Goal: Task Accomplishment & Management: Use online tool/utility

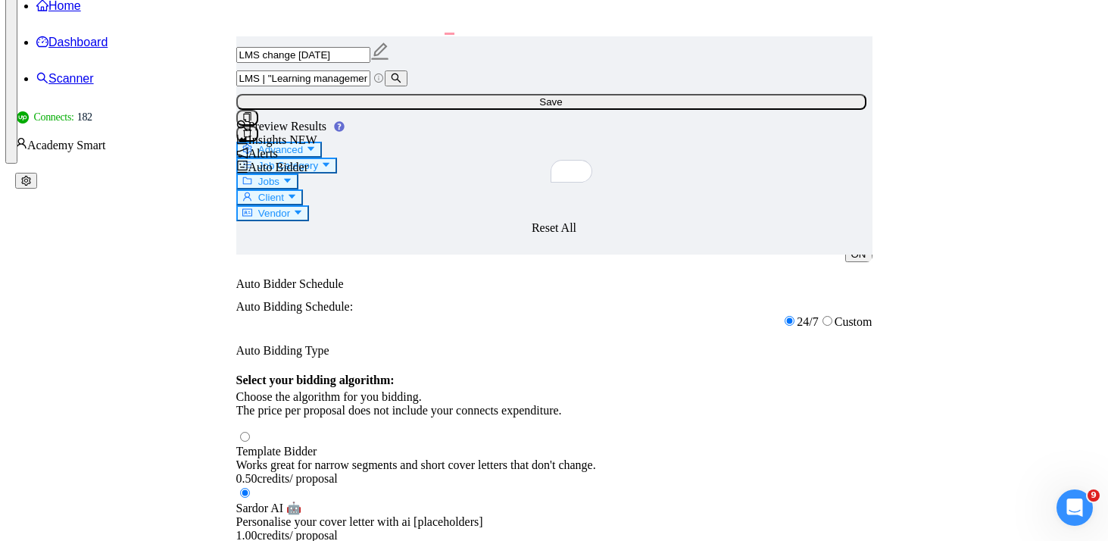
drag, startPoint x: 371, startPoint y: 255, endPoint x: 485, endPoint y: 461, distance: 235.2
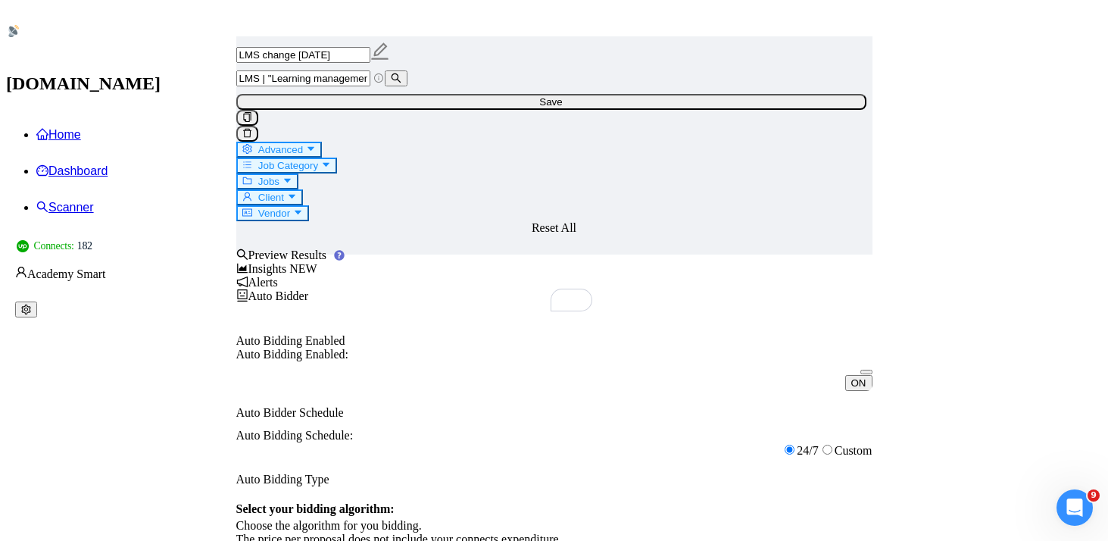
scroll to position [1637, 0]
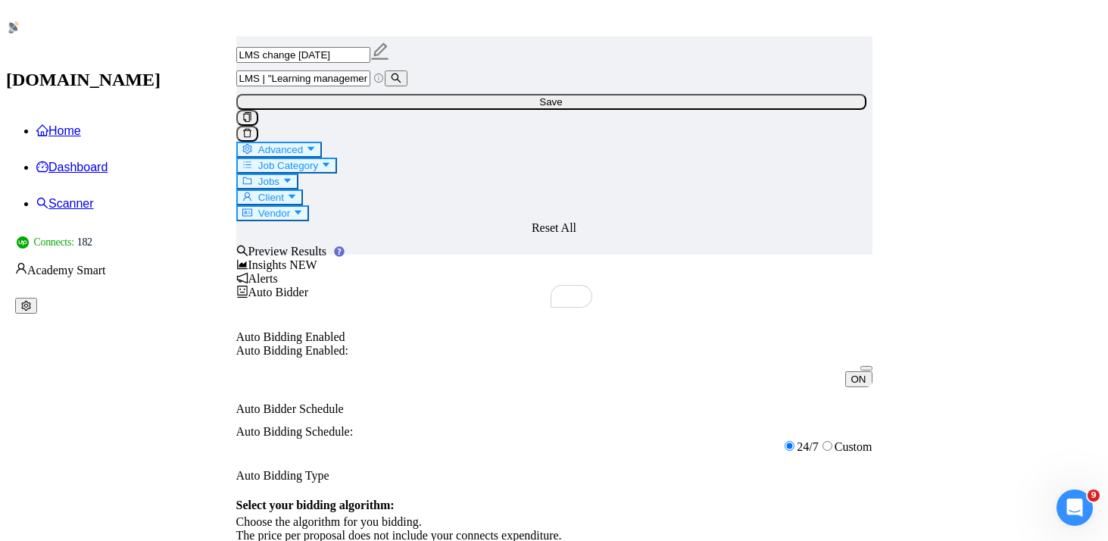
paste textarea "🙂 Hi, I work with e-learning for more than 15 years, and built solutions using …"
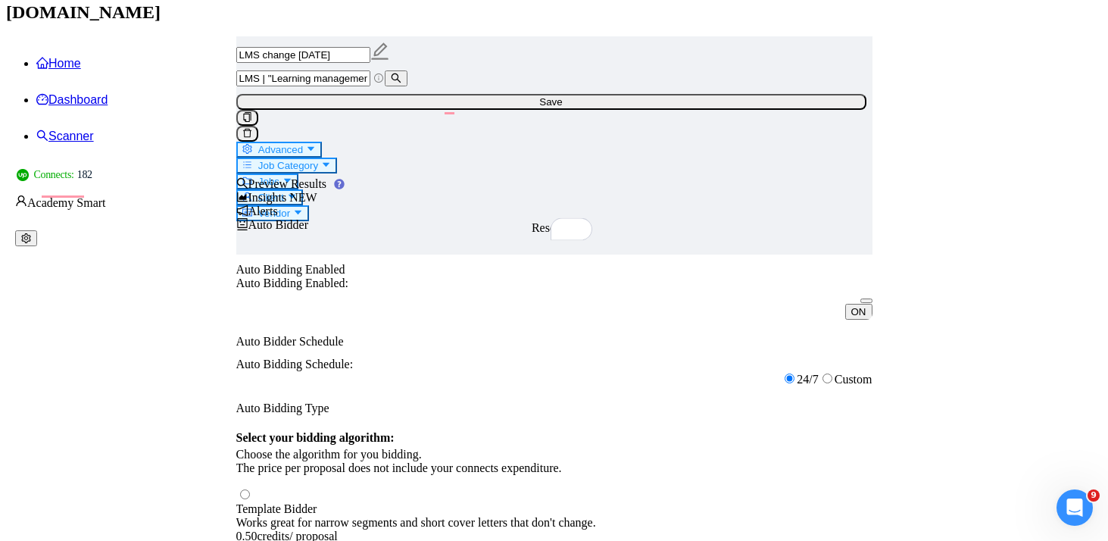
scroll to position [0, 0]
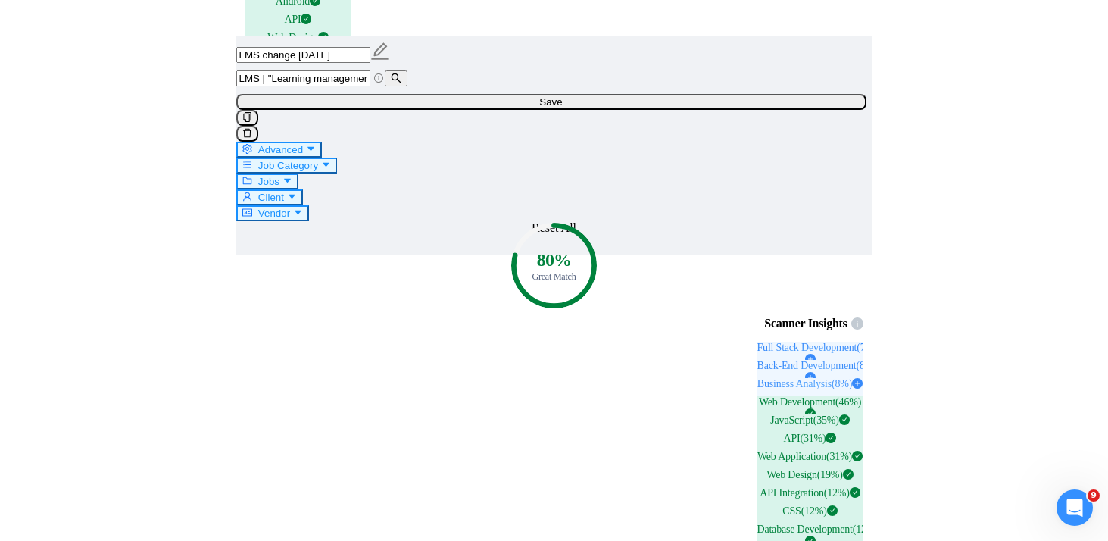
scroll to position [2846, 0]
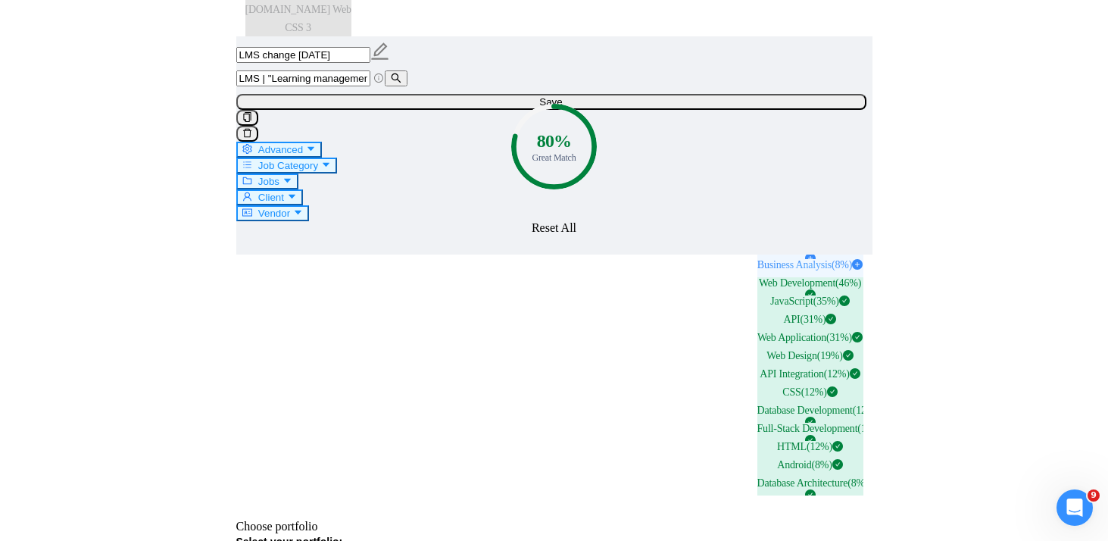
scroll to position [2966, 0]
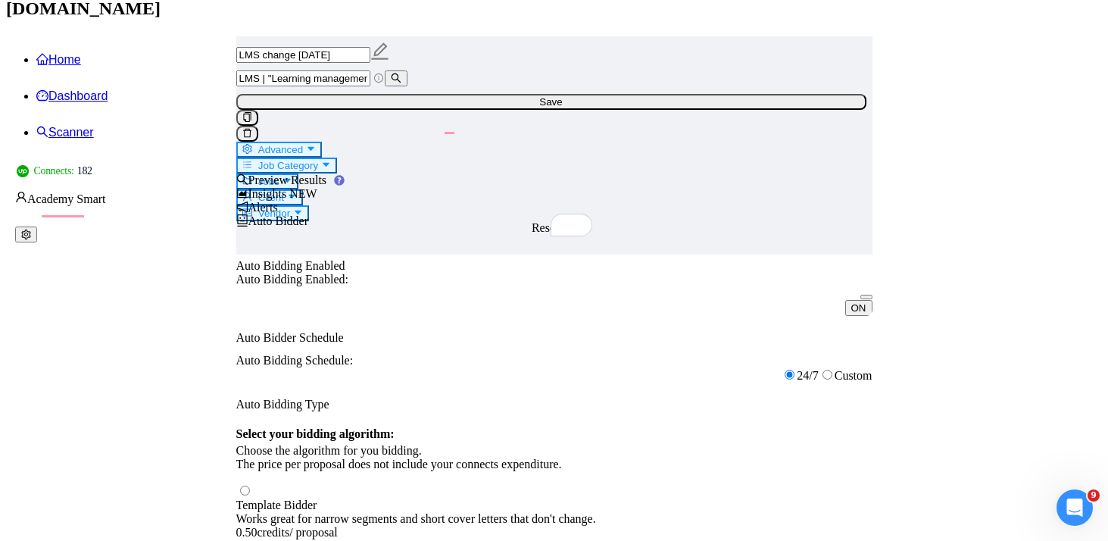
scroll to position [19, 0]
drag, startPoint x: 619, startPoint y: 324, endPoint x: 369, endPoint y: 323, distance: 249.9
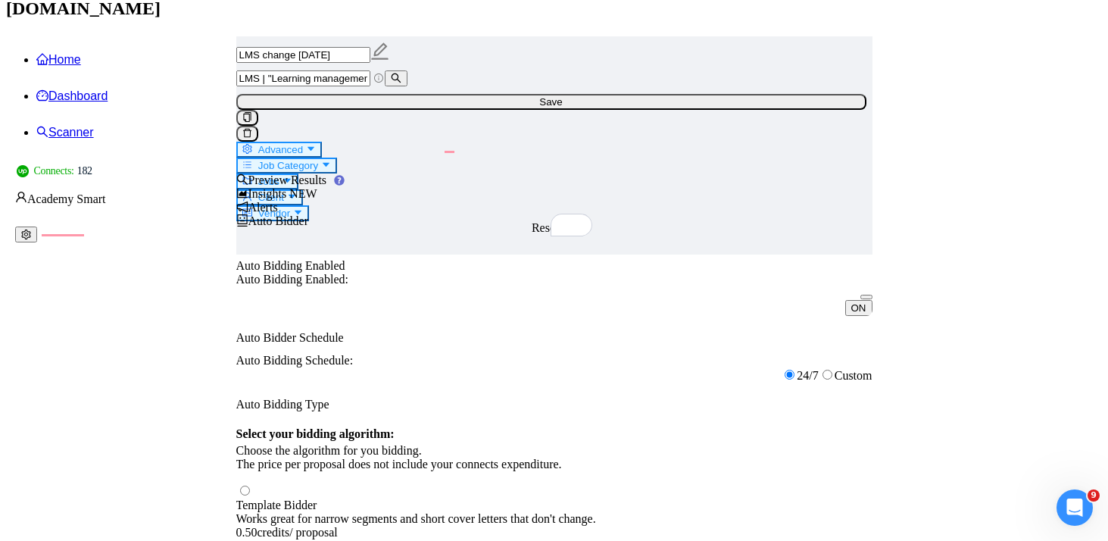
scroll to position [67, 0]
paste textarea "A leading car design education platform in [GEOGRAPHIC_DATA]."
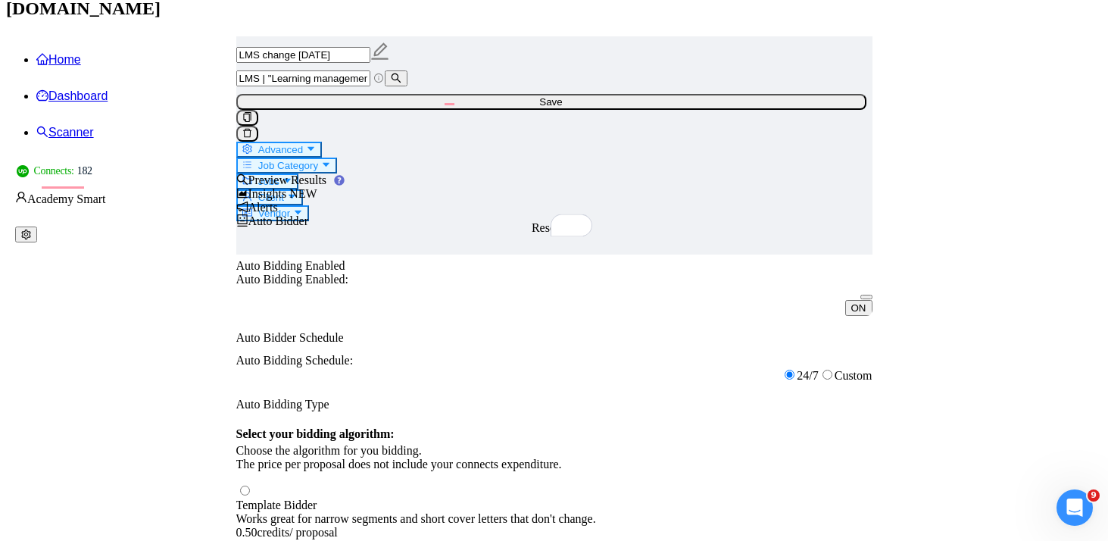
paste textarea "[URL][DOMAIN_NAME] Innovative Speech Correction App for Pediatric Clinics."
drag, startPoint x: 642, startPoint y: 443, endPoint x: 369, endPoint y: 447, distance: 273.4
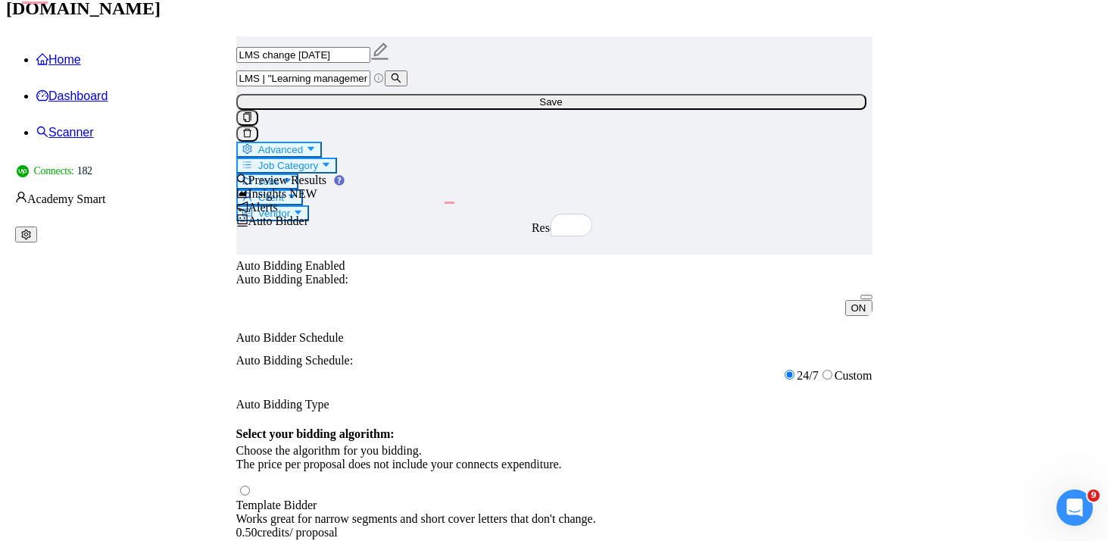
paste textarea "Innovative Speech Correction App for Pediatric Clinics."
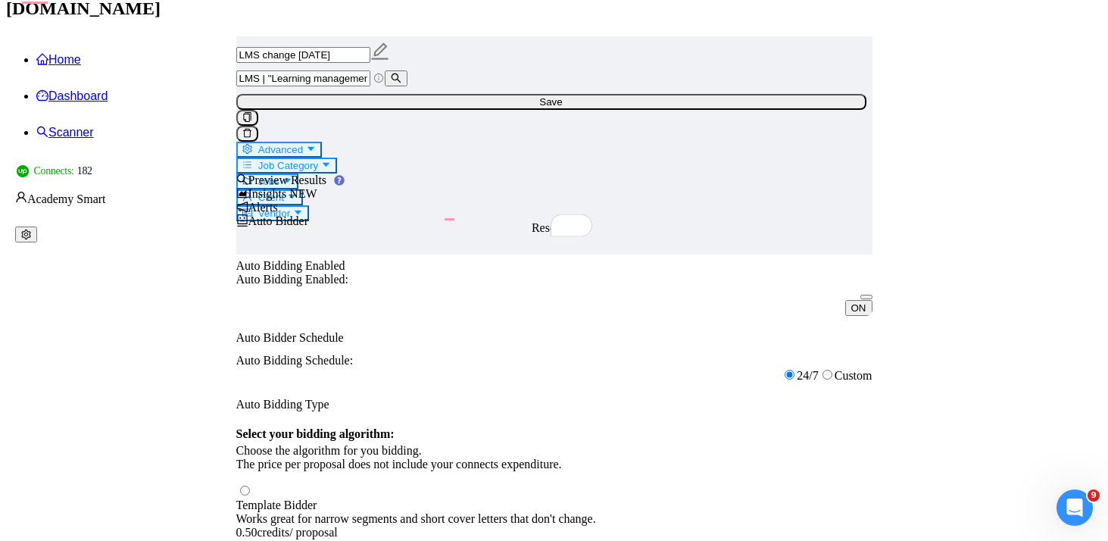
paste textarea "Custom LMS Solution for Cybersecurity Awareness."
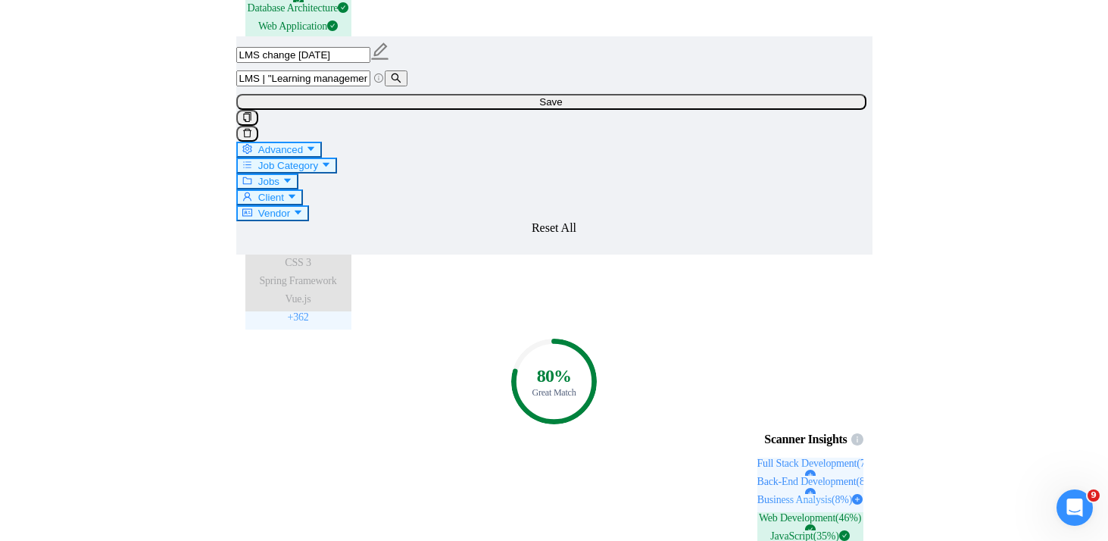
scroll to position [2770, 0]
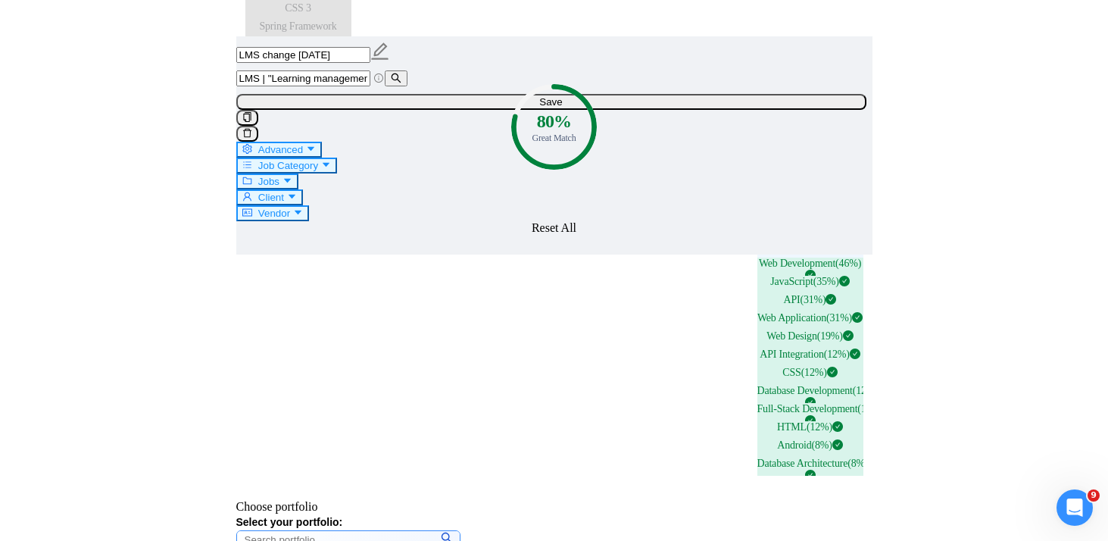
scroll to position [2986, 0]
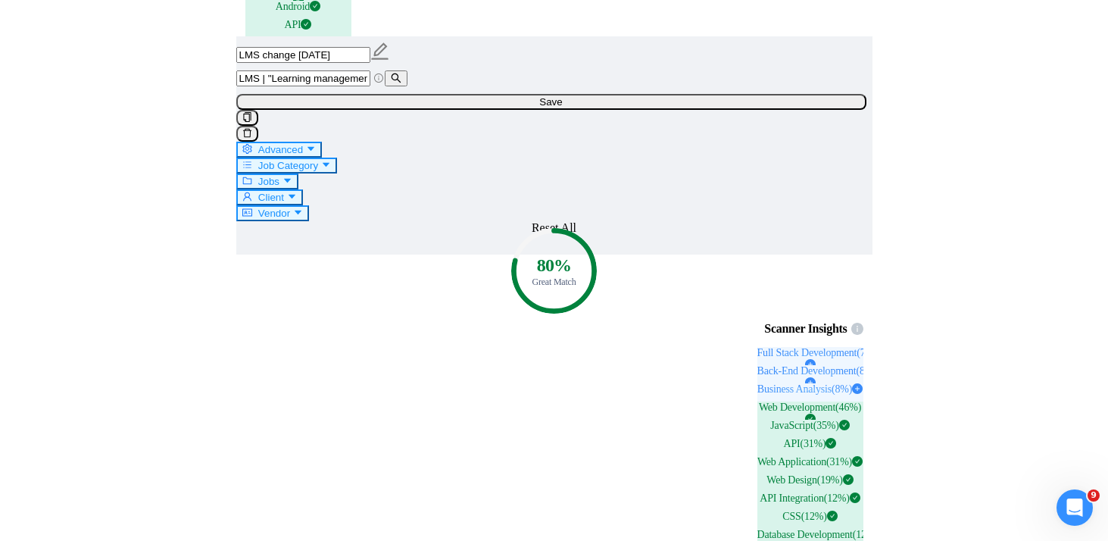
scroll to position [2842, 0]
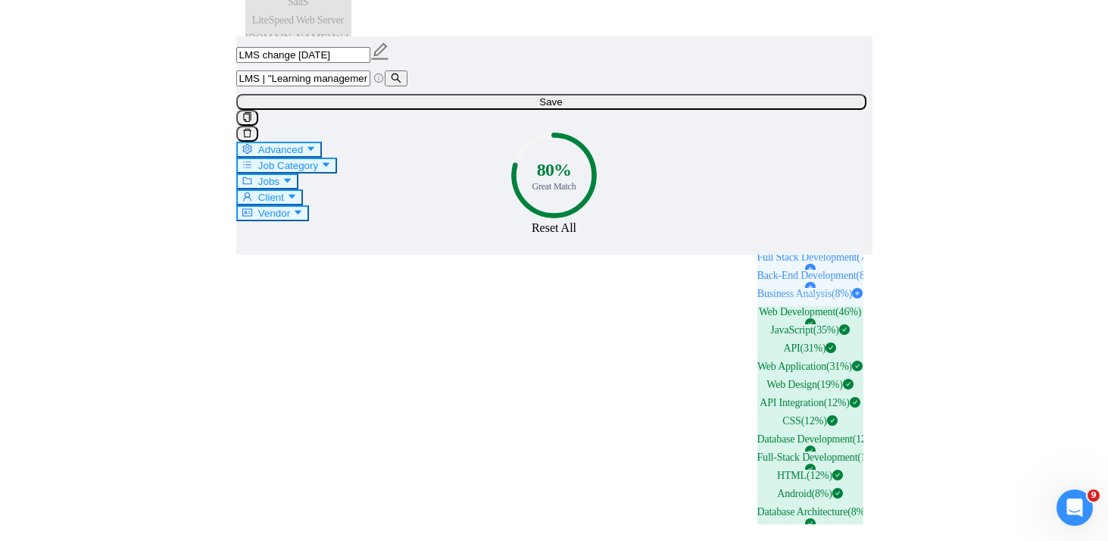
scroll to position [2940, 0]
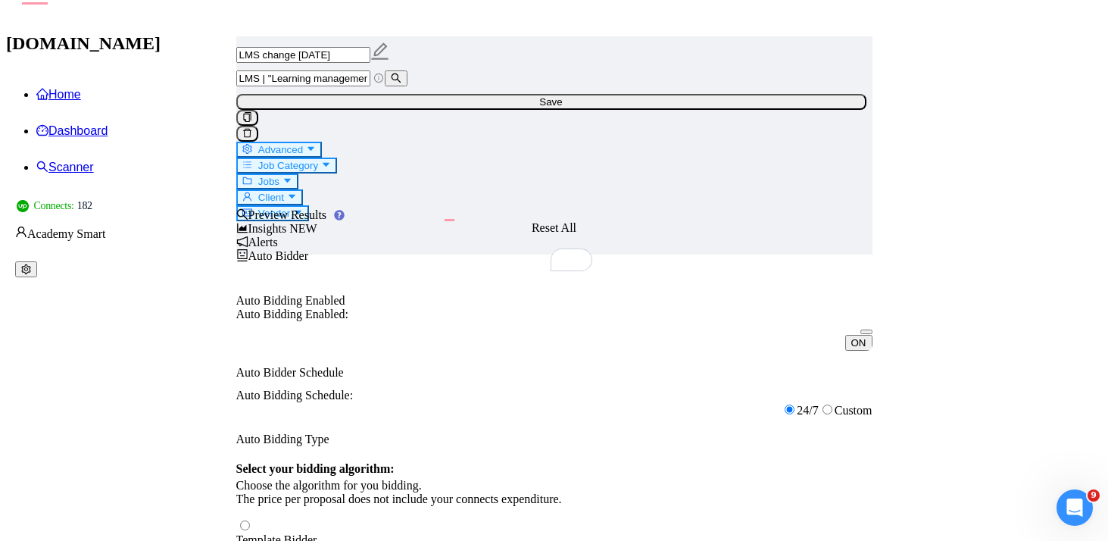
scroll to position [16, 0]
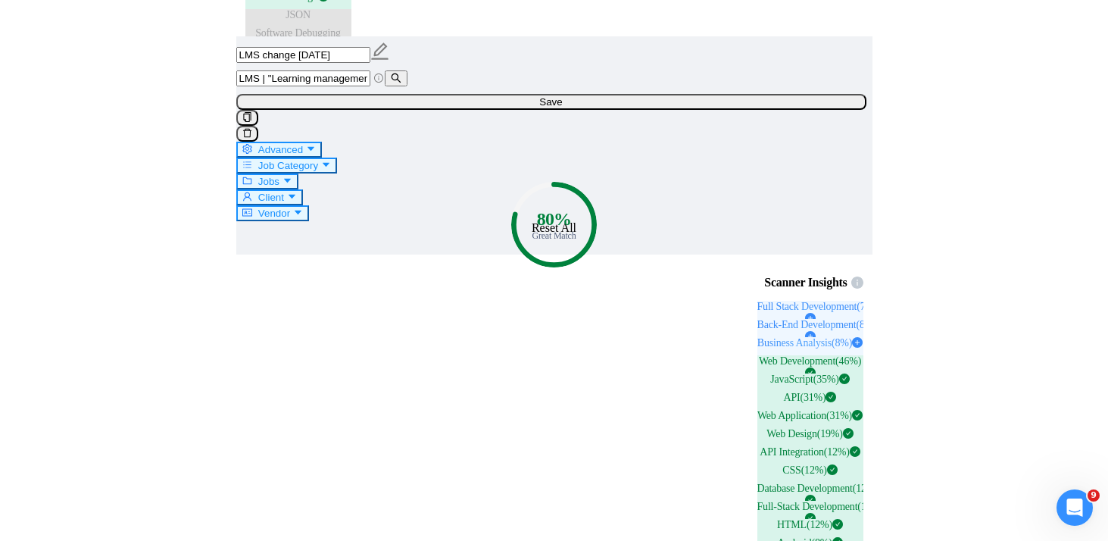
scroll to position [2888, 0]
type textarea "🙂 Lo, I dolo sita c-adipisci eli sedd eius 71 tempo, inc utlab etdolorem aliqu …"
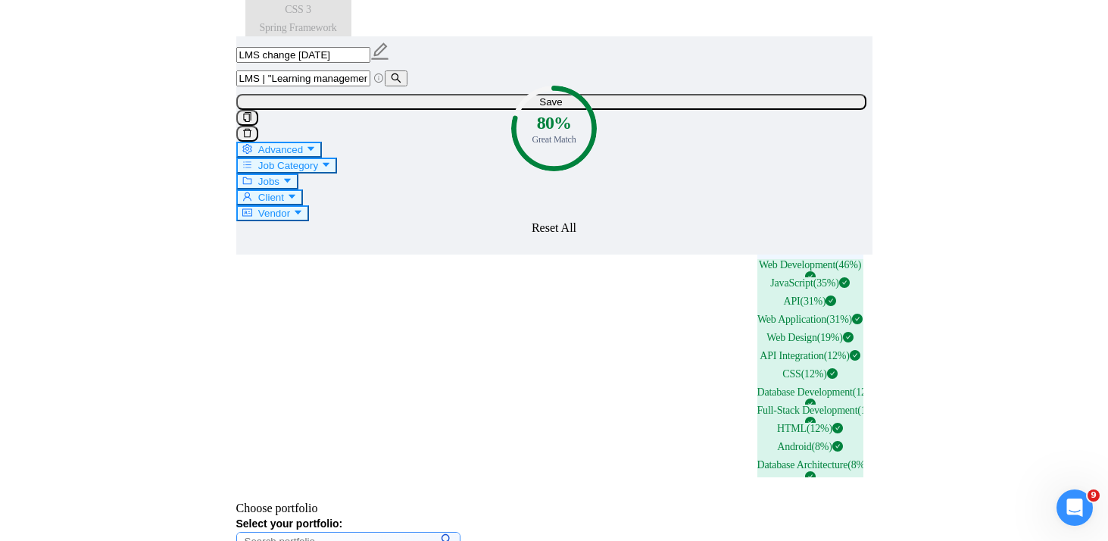
scroll to position [2993, 0]
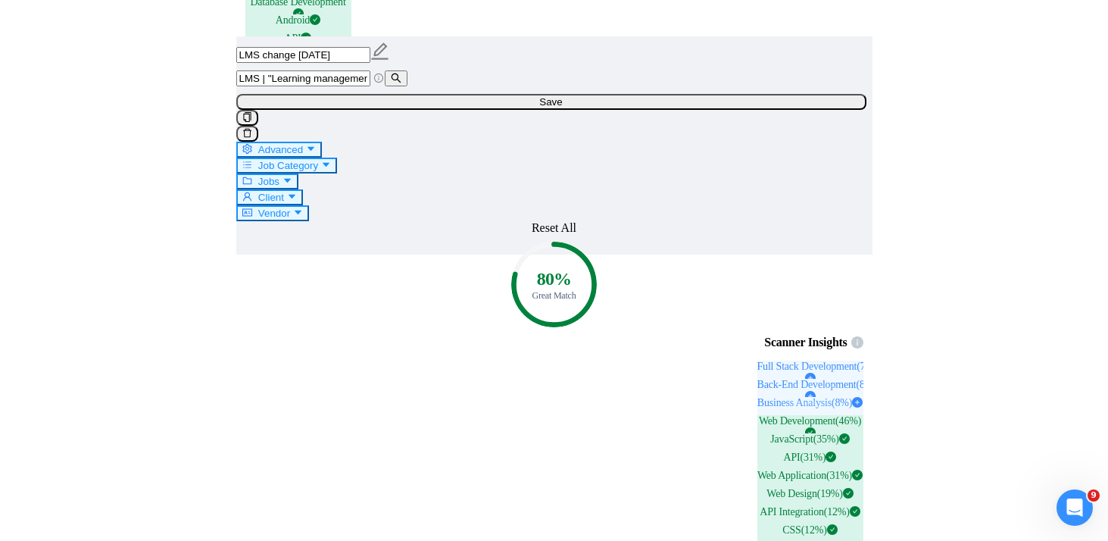
scroll to position [2826, 0]
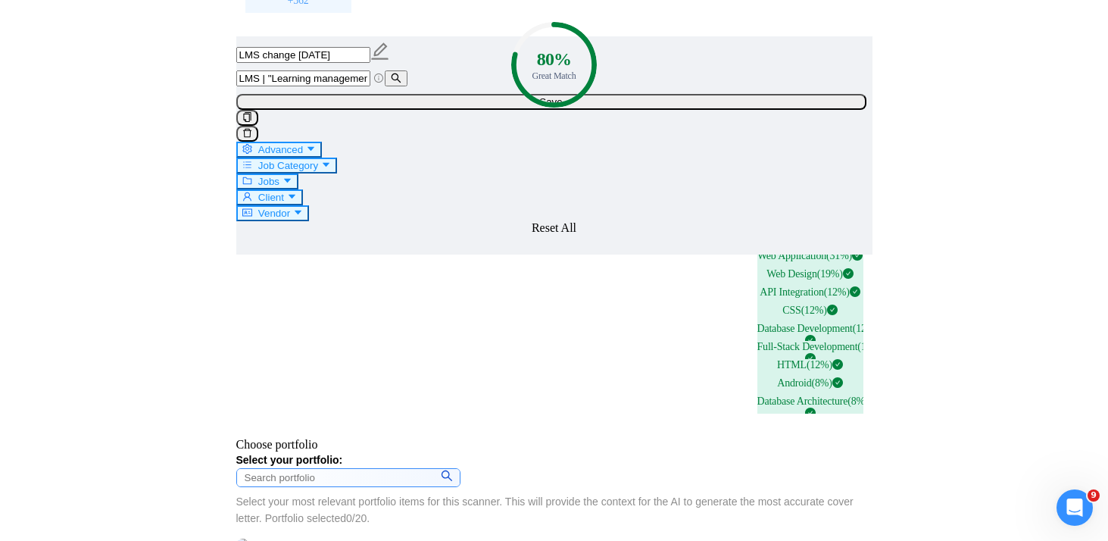
scroll to position [3052, 0]
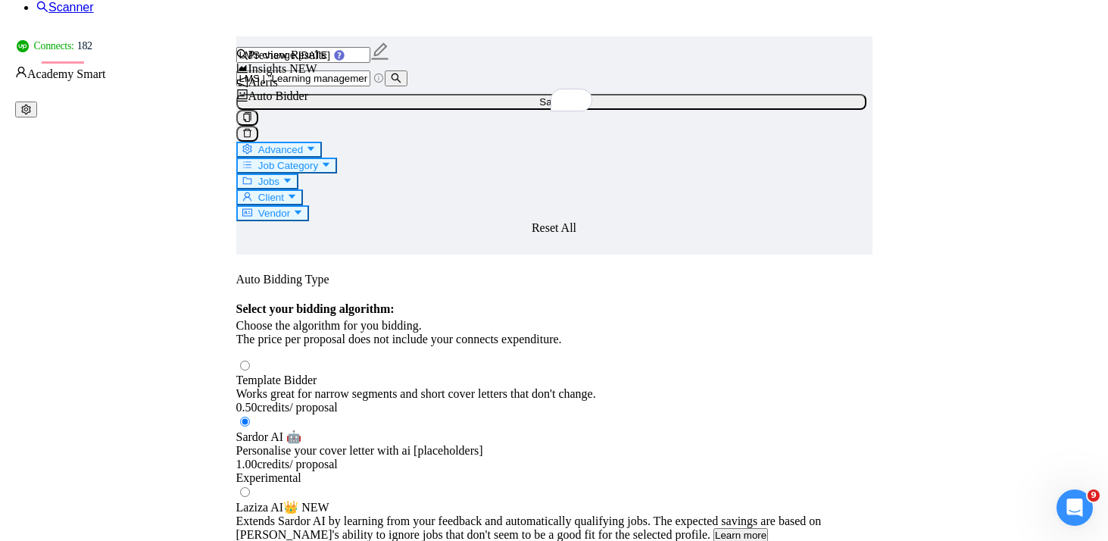
scroll to position [1820, 0]
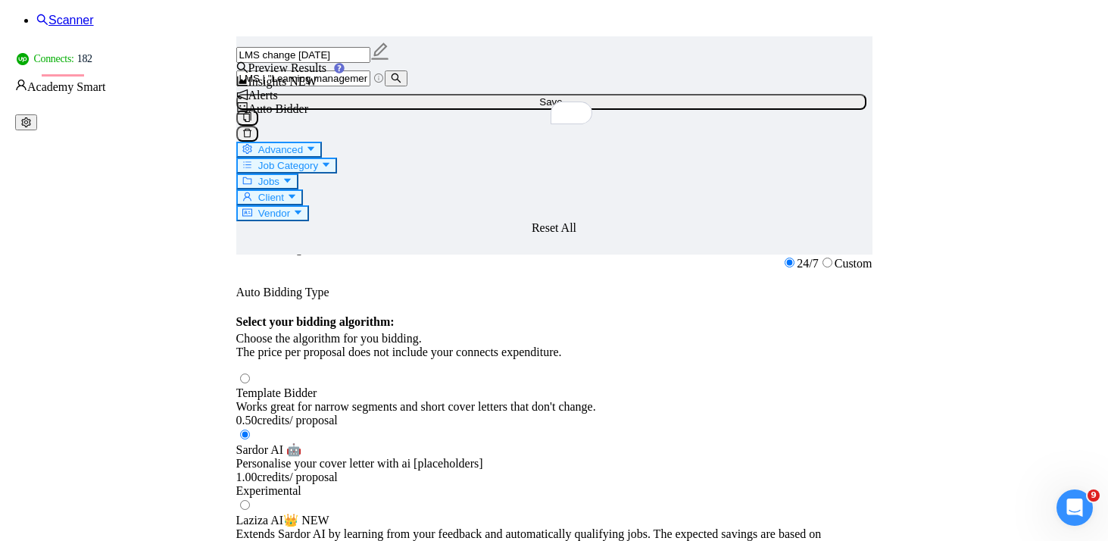
click at [370, 55] on input "LMS change [DATE]" at bounding box center [303, 55] width 134 height 16
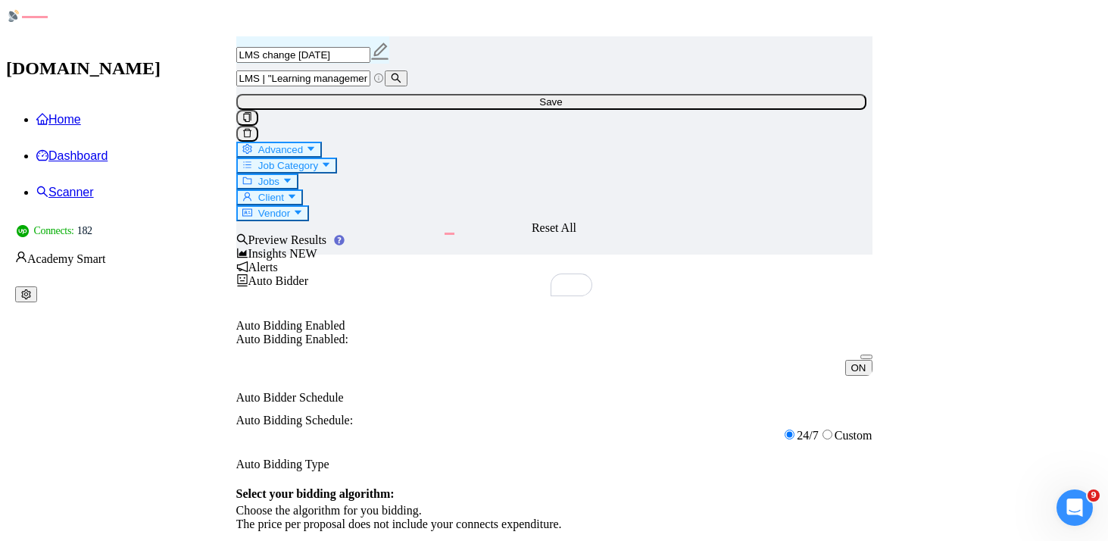
scroll to position [60, 0]
type input "LMS change [DATE]"
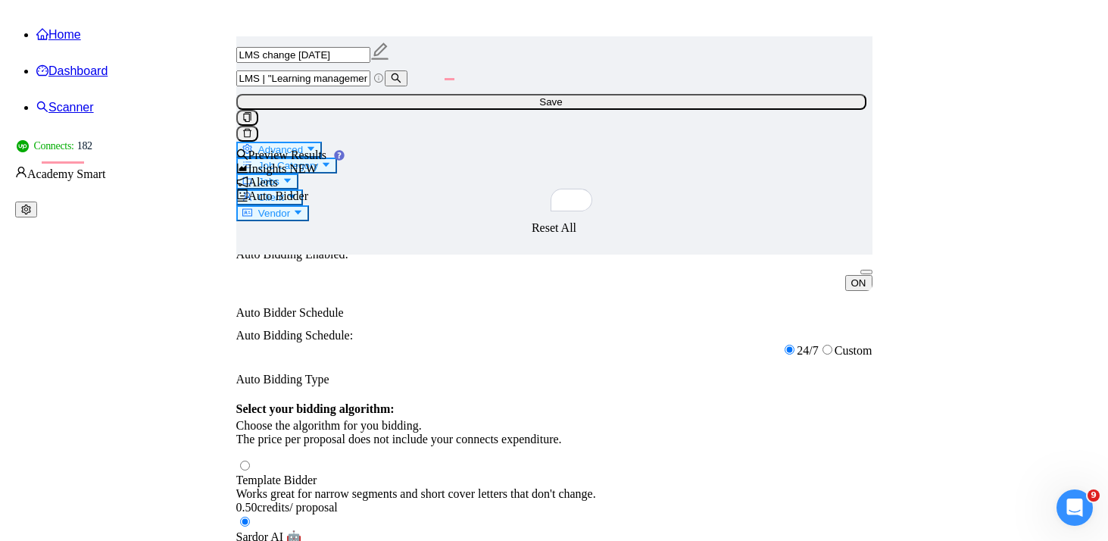
click at [562, 103] on span "Save" at bounding box center [550, 101] width 23 height 11
checkbox input "true"
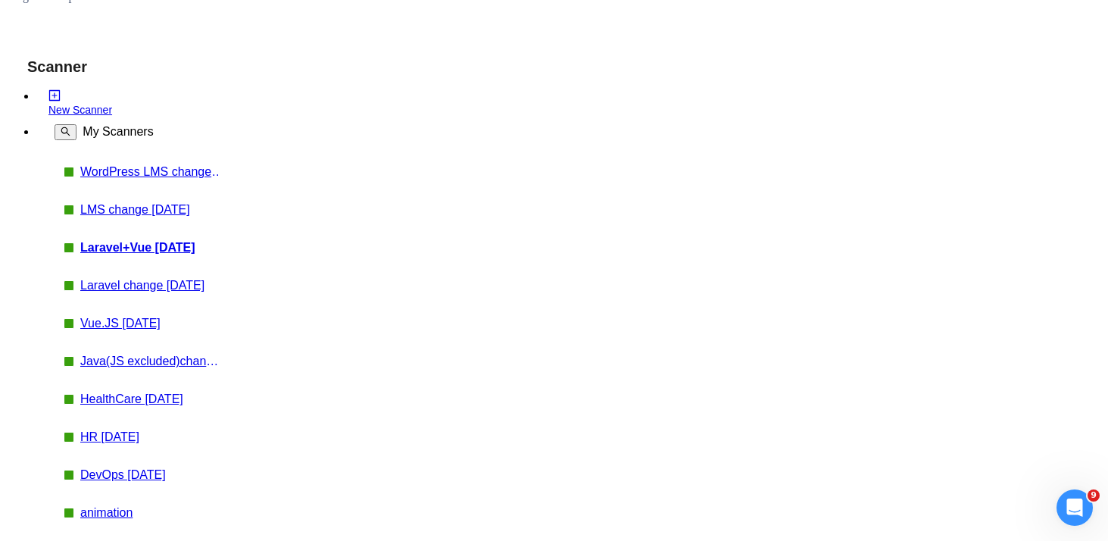
click at [91, 279] on link "Laravel change [DATE]" at bounding box center [152, 286] width 144 height 14
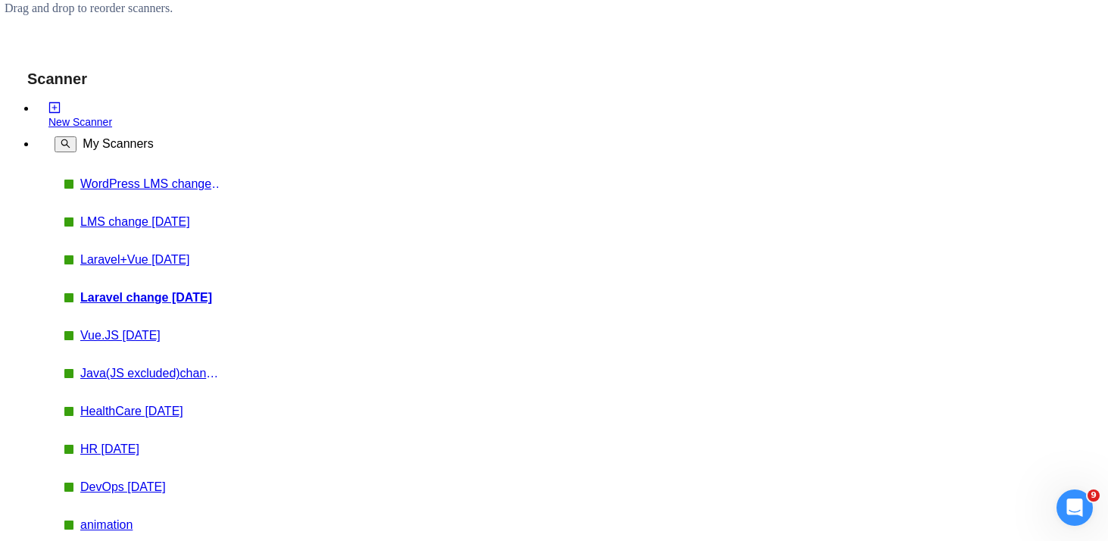
click at [95, 215] on link "LMS change [DATE]" at bounding box center [152, 222] width 144 height 14
checkbox input "true"
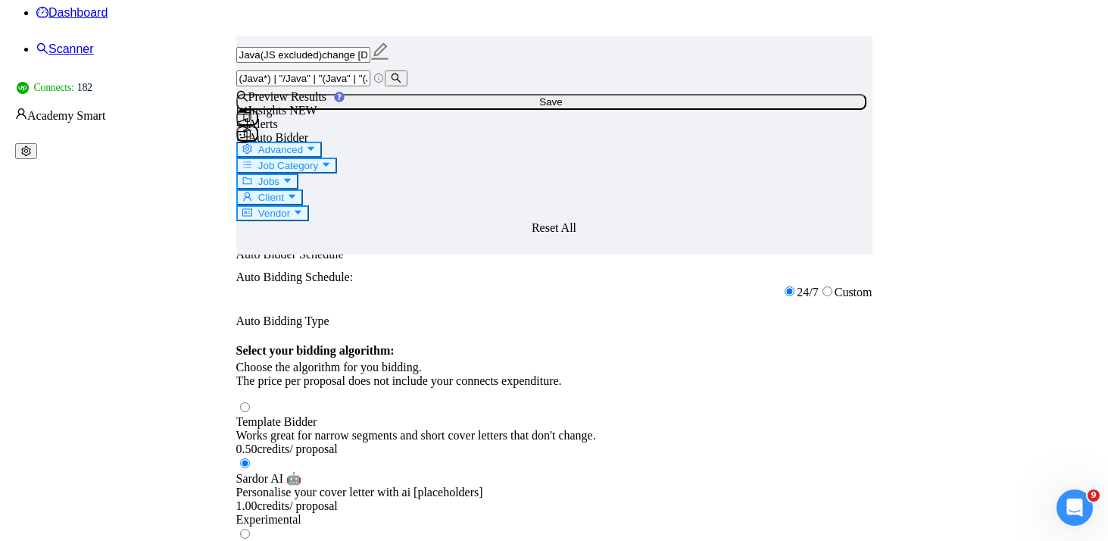
scroll to position [1788, 0]
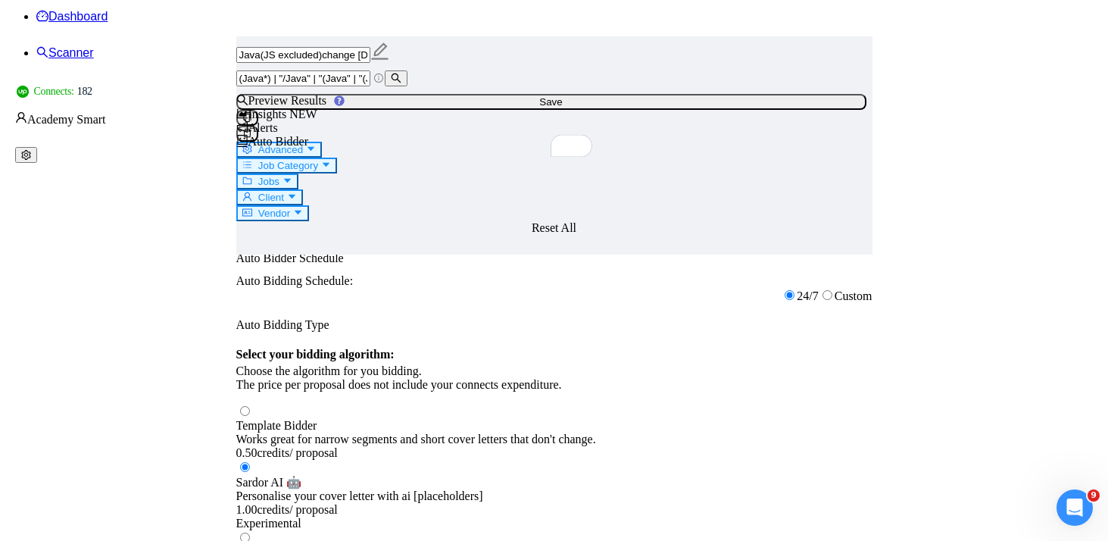
drag, startPoint x: 370, startPoint y: 207, endPoint x: 493, endPoint y: 261, distance: 134.2
drag, startPoint x: 667, startPoint y: 242, endPoint x: 367, endPoint y: 243, distance: 299.8
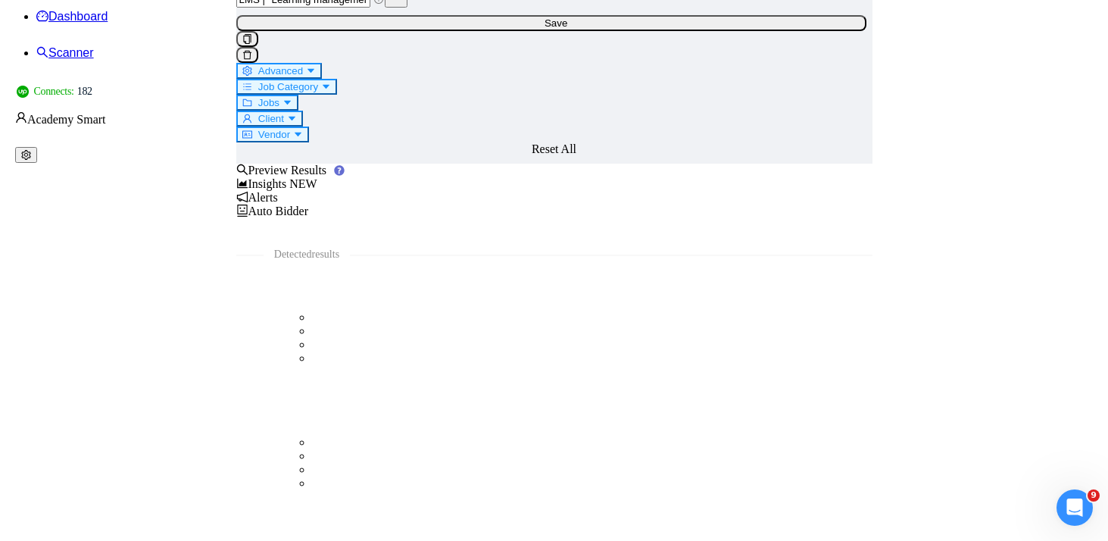
scroll to position [12, 0]
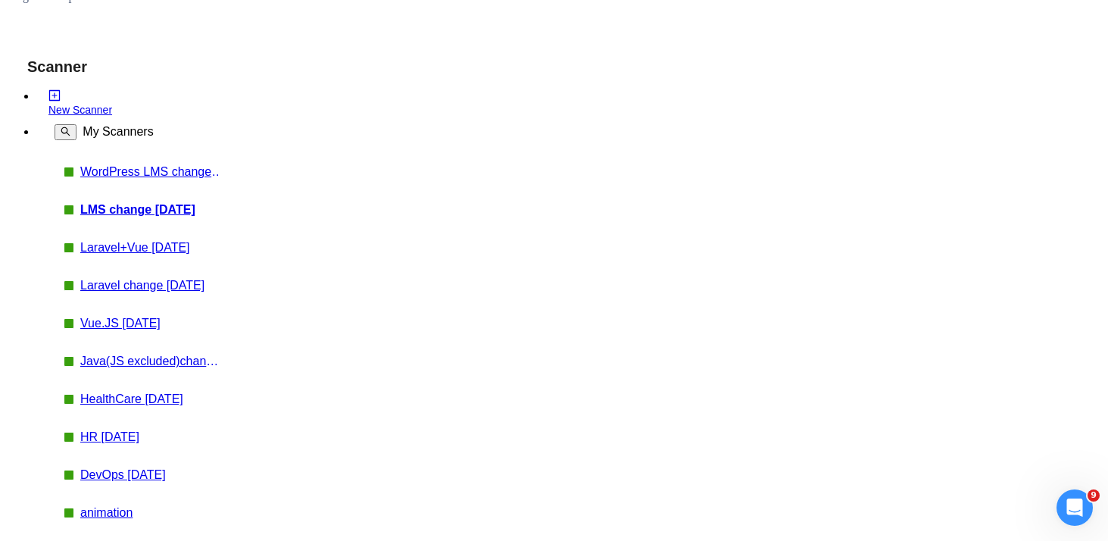
checkbox input "true"
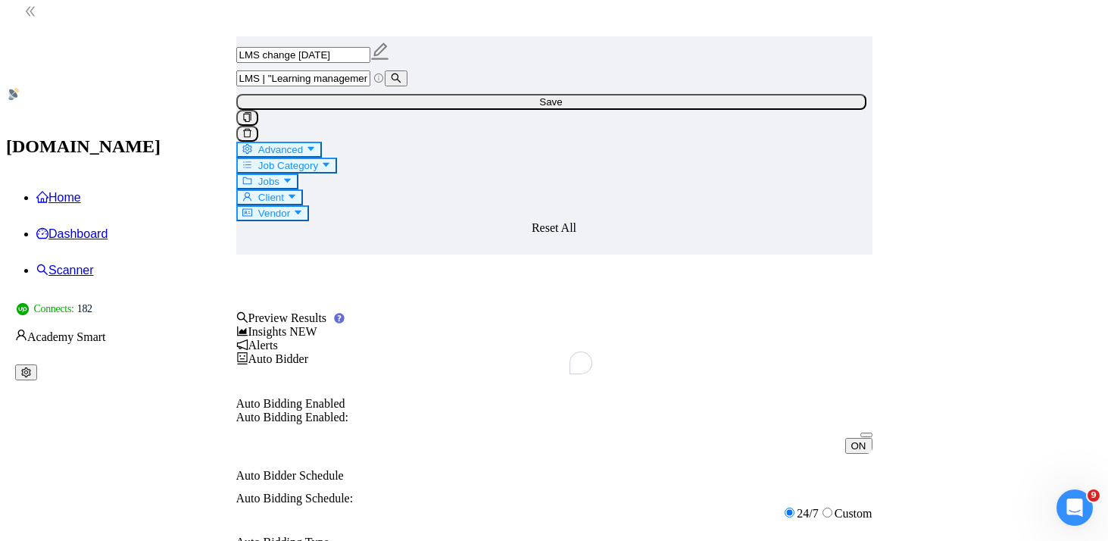
scroll to position [11, 0]
drag, startPoint x: 368, startPoint y: 402, endPoint x: 939, endPoint y: 422, distance: 571.2
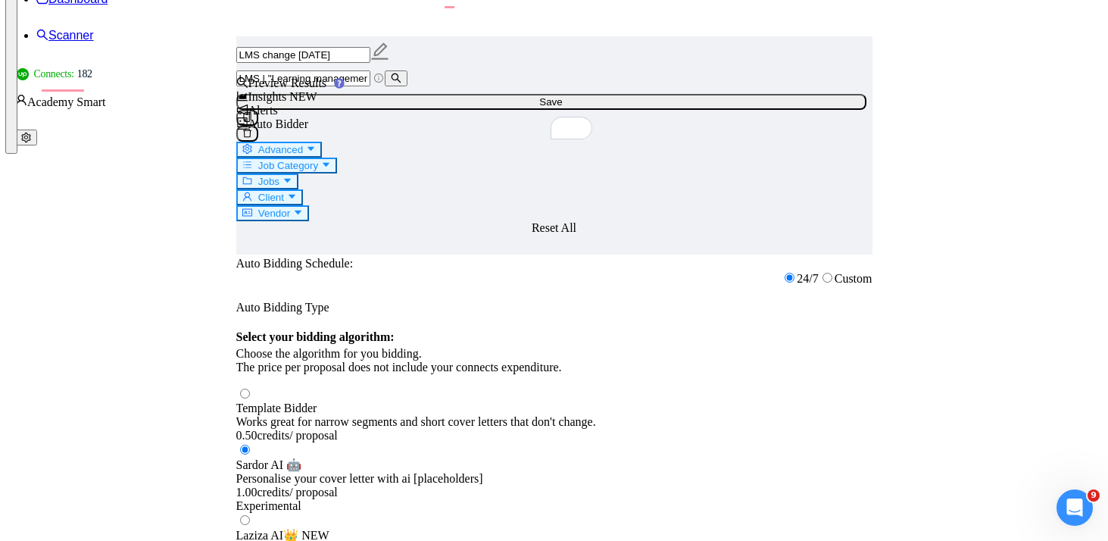
scroll to position [1897, 0]
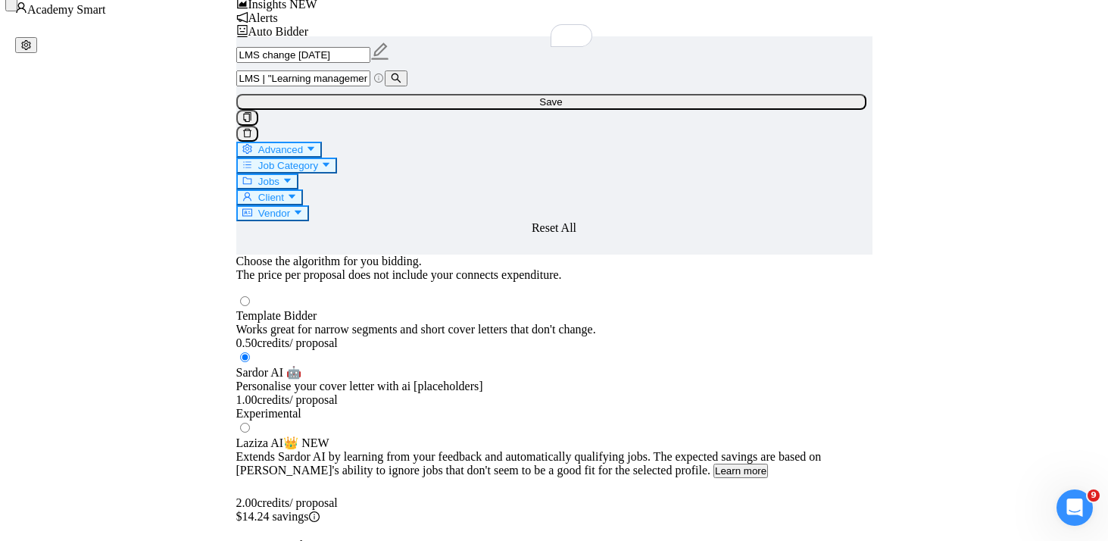
drag, startPoint x: 369, startPoint y: 247, endPoint x: 570, endPoint y: 299, distance: 208.1
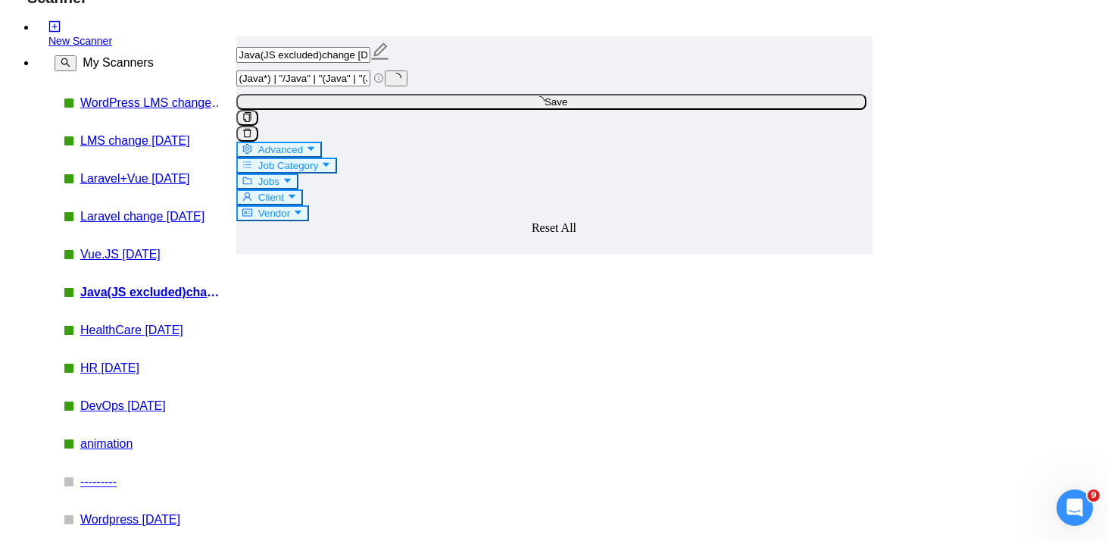
scroll to position [29, 0]
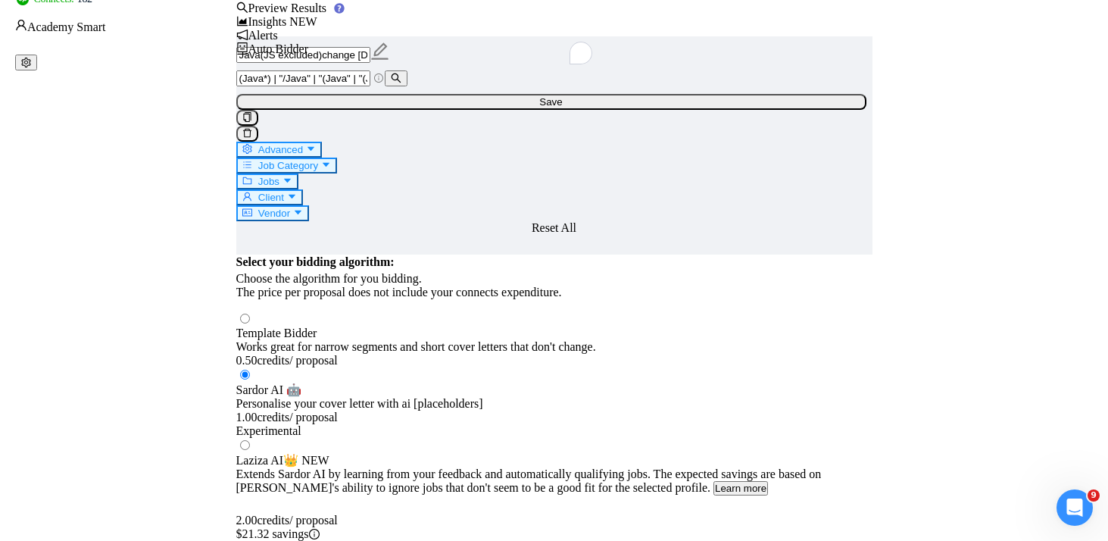
scroll to position [267, 0]
drag, startPoint x: 401, startPoint y: 433, endPoint x: 360, endPoint y: 413, distance: 45.0
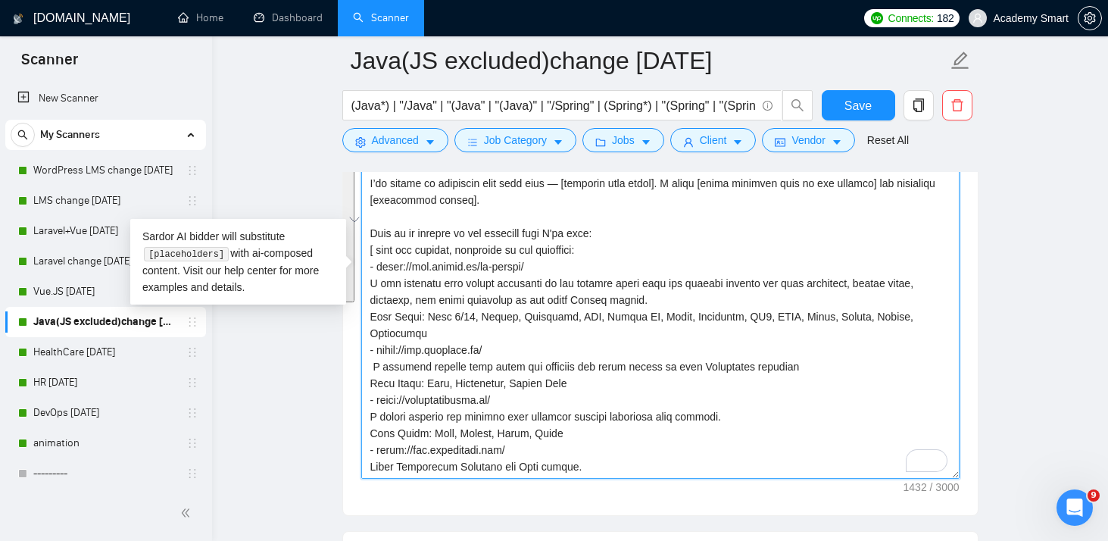
scroll to position [24, 0]
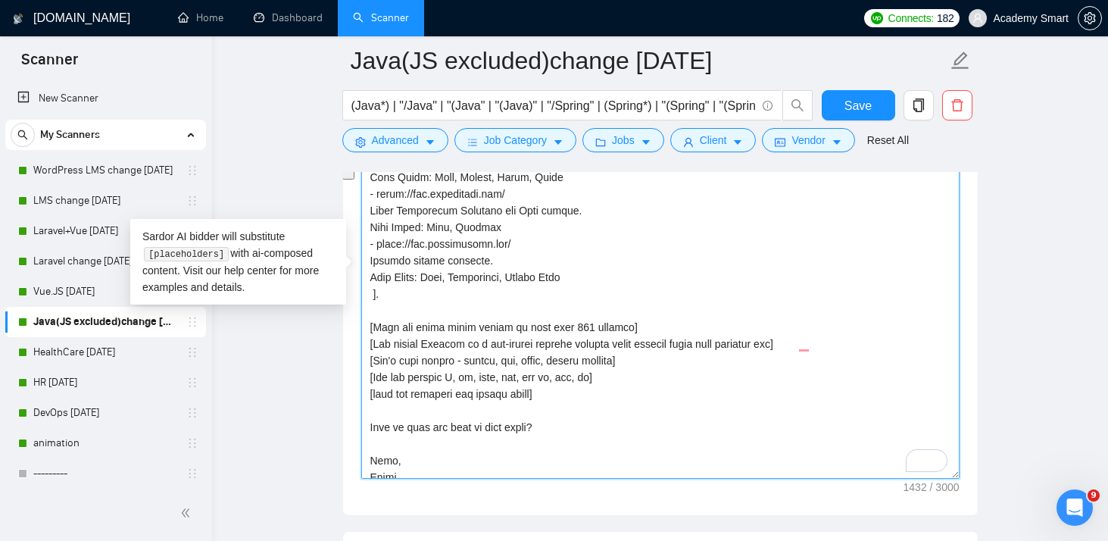
drag, startPoint x: 369, startPoint y: 232, endPoint x: 381, endPoint y: 267, distance: 35.9
click at [381, 267] on textarea "Cover letter template:" at bounding box center [660, 308] width 598 height 341
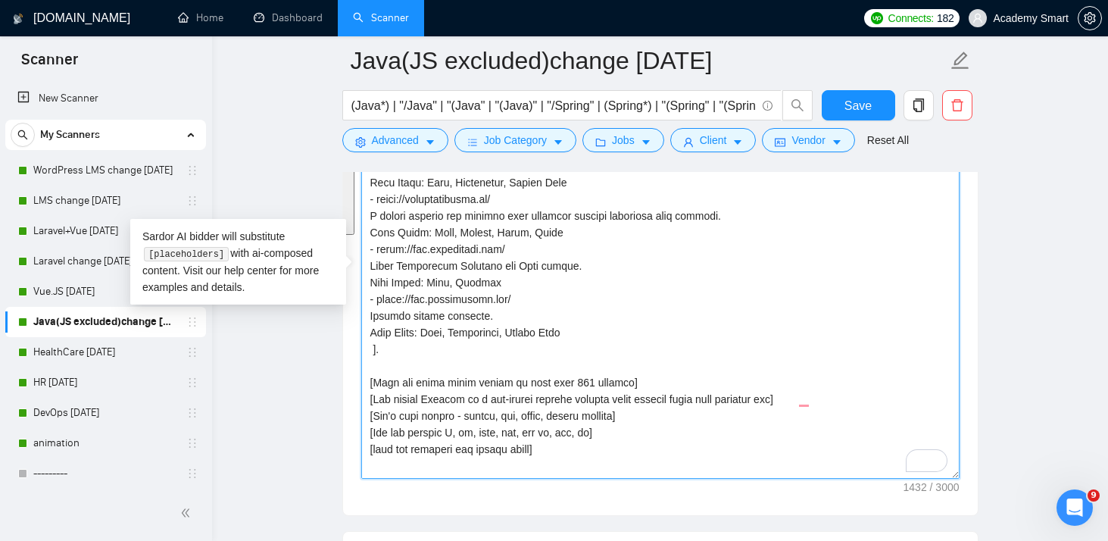
scroll to position [164, 0]
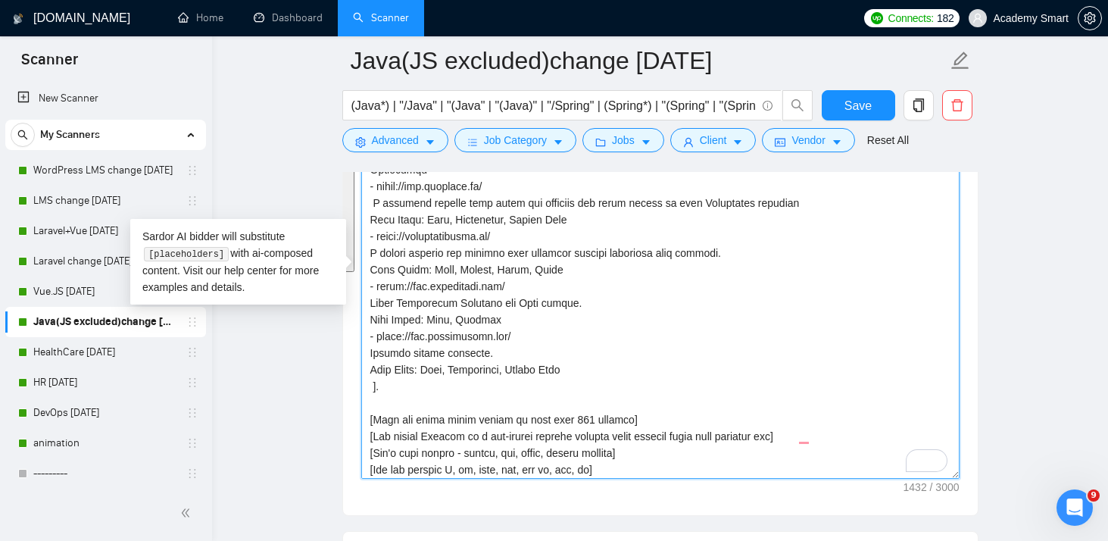
click at [429, 301] on textarea "Cover letter template:" at bounding box center [660, 308] width 598 height 341
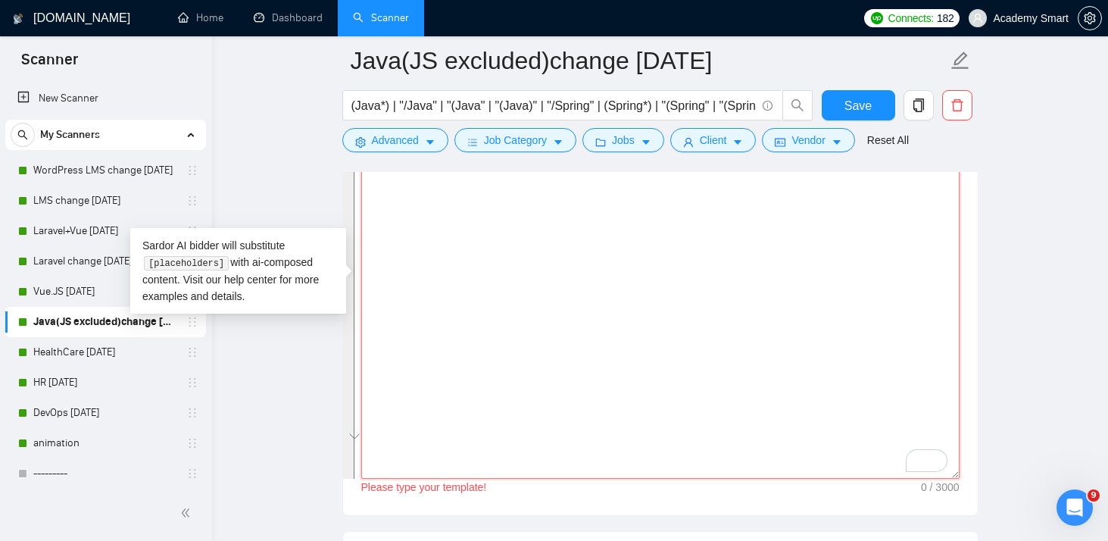
scroll to position [0, 0]
click at [491, 290] on textarea "Cover letter template:" at bounding box center [660, 308] width 598 height 341
paste textarea "🙂 Hi, I’ve worked on something just like this — [specific pain point], and buil…"
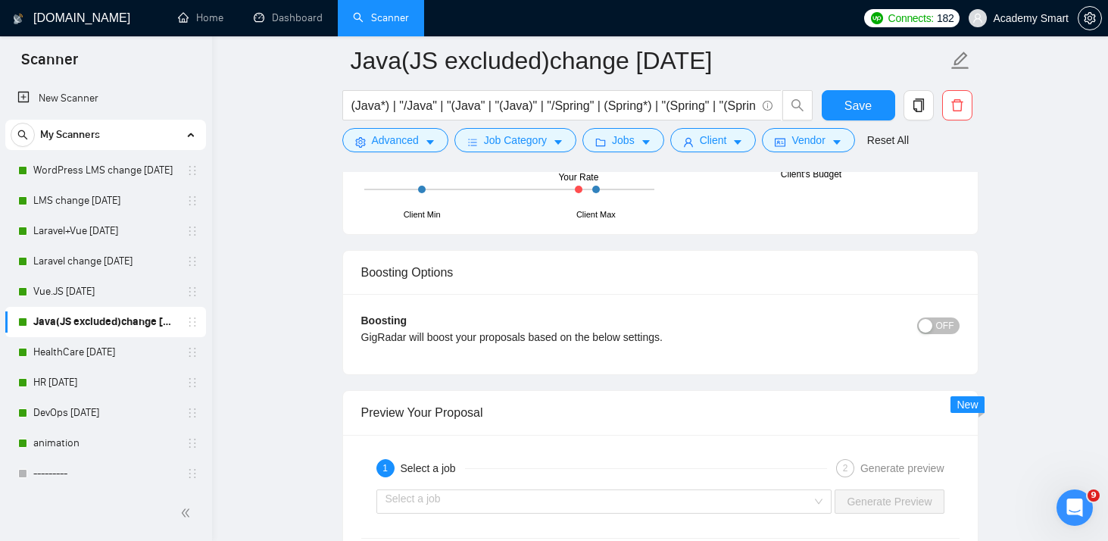
scroll to position [2941, 0]
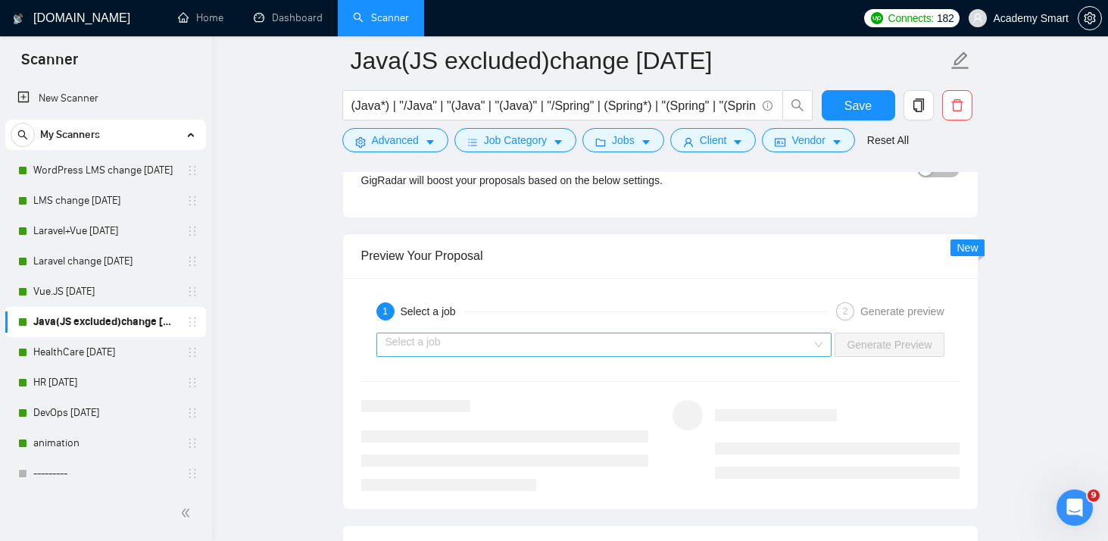
type textarea "🙂 Hi, I’ve worked on something just like this — [specific pain point], and buil…"
click at [519, 333] on input "search" at bounding box center [598, 344] width 427 height 23
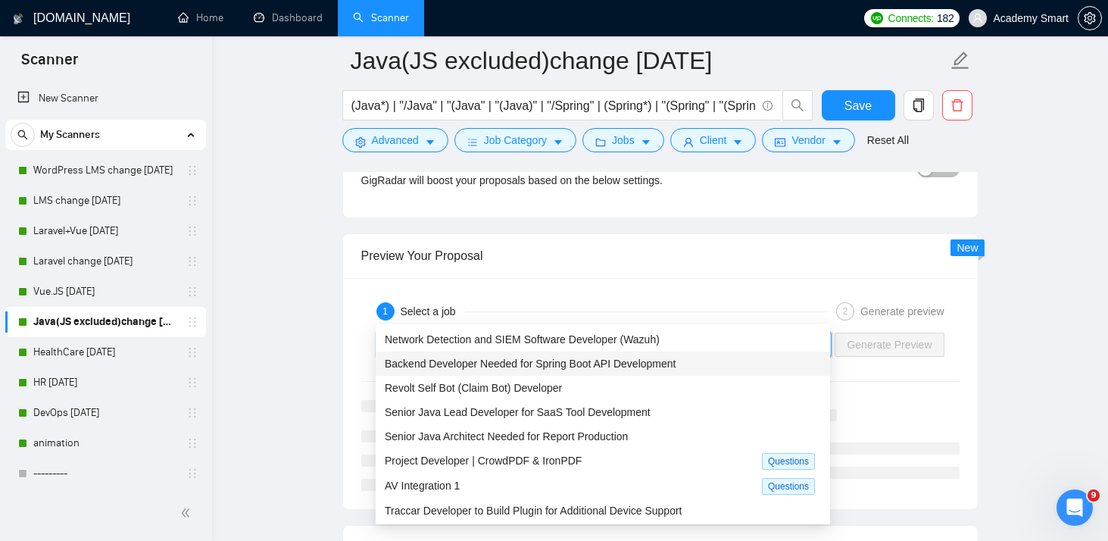
click at [494, 359] on span "Backend Developer Needed for Spring Boot API Development" at bounding box center [530, 363] width 291 height 12
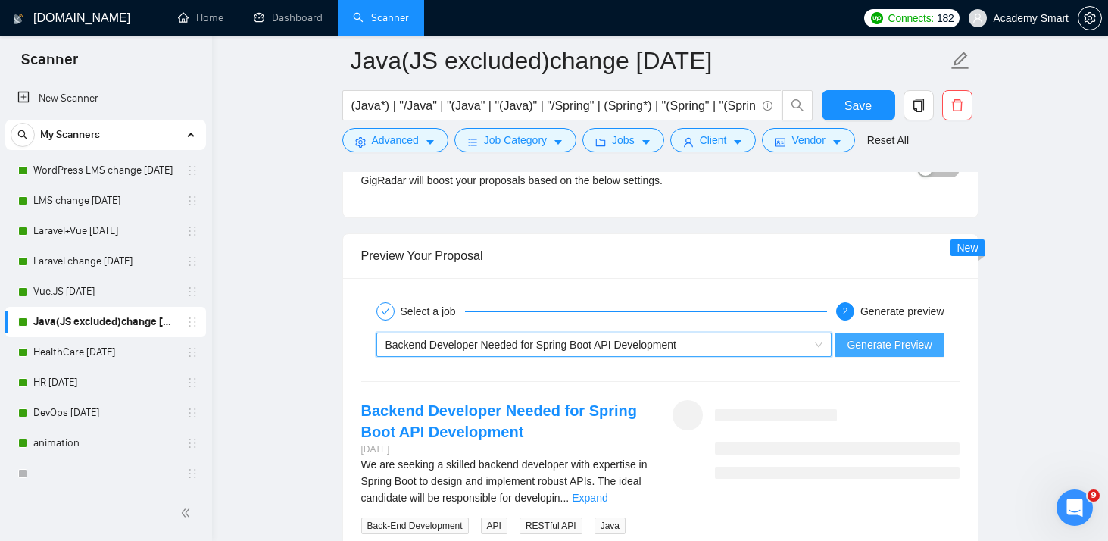
click at [873, 336] on span "Generate Preview" at bounding box center [888, 344] width 85 height 17
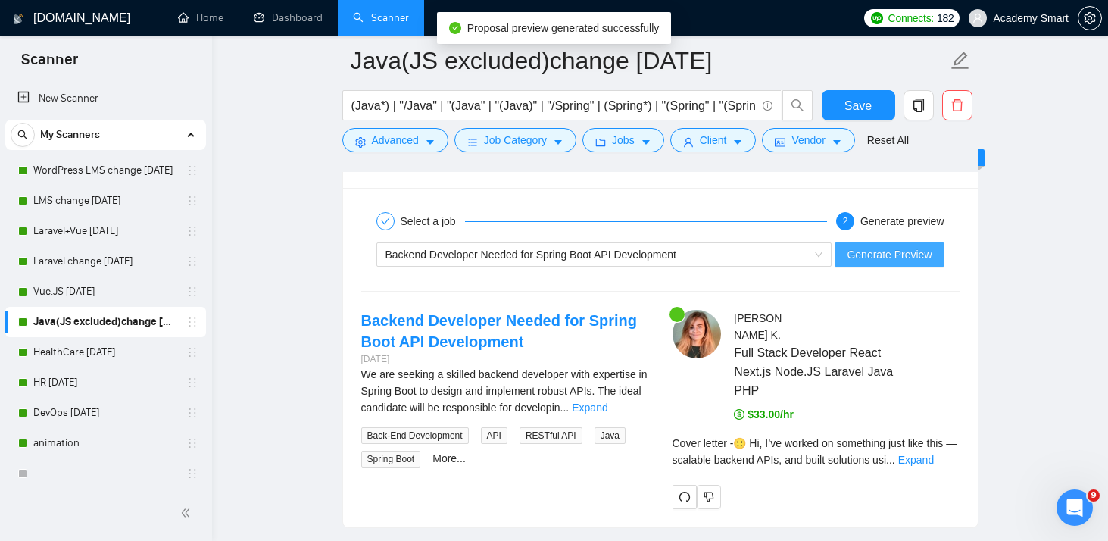
scroll to position [3031, 0]
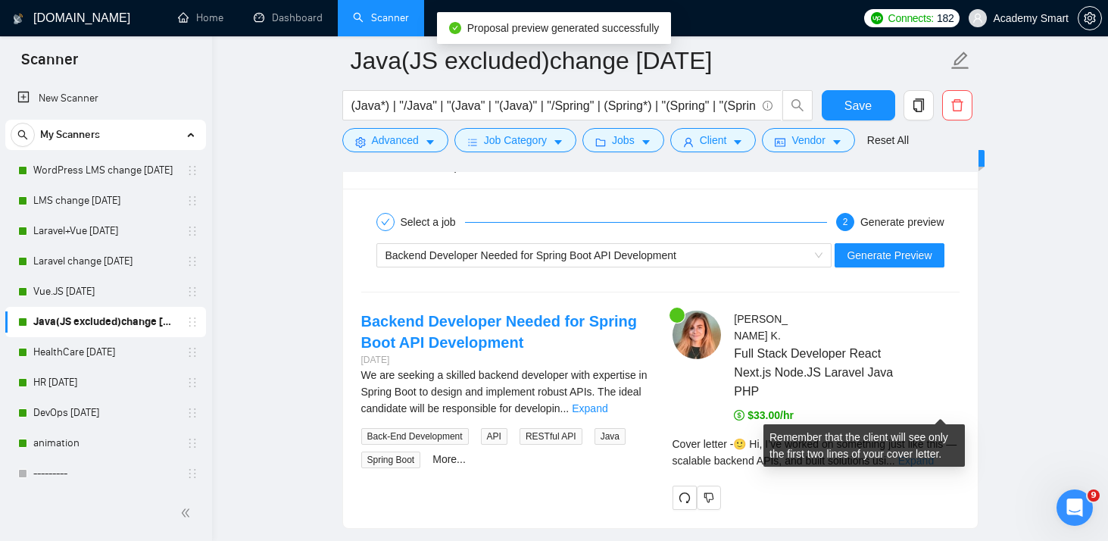
click at [934, 454] on link "Expand" at bounding box center [916, 460] width 36 height 12
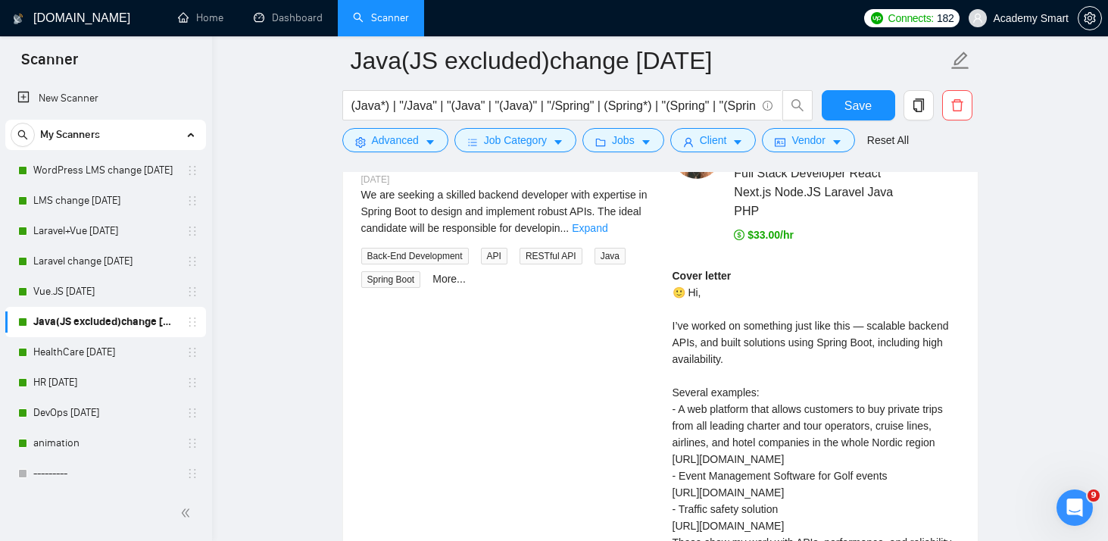
scroll to position [3188, 0]
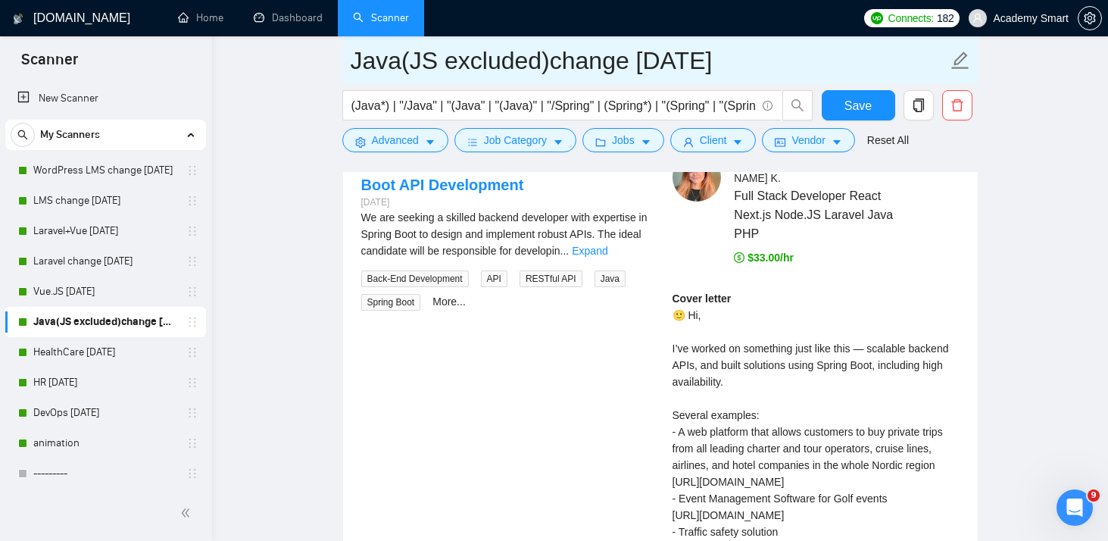
click at [658, 56] on input "Java(JS excluded)change [DATE]" at bounding box center [649, 61] width 597 height 38
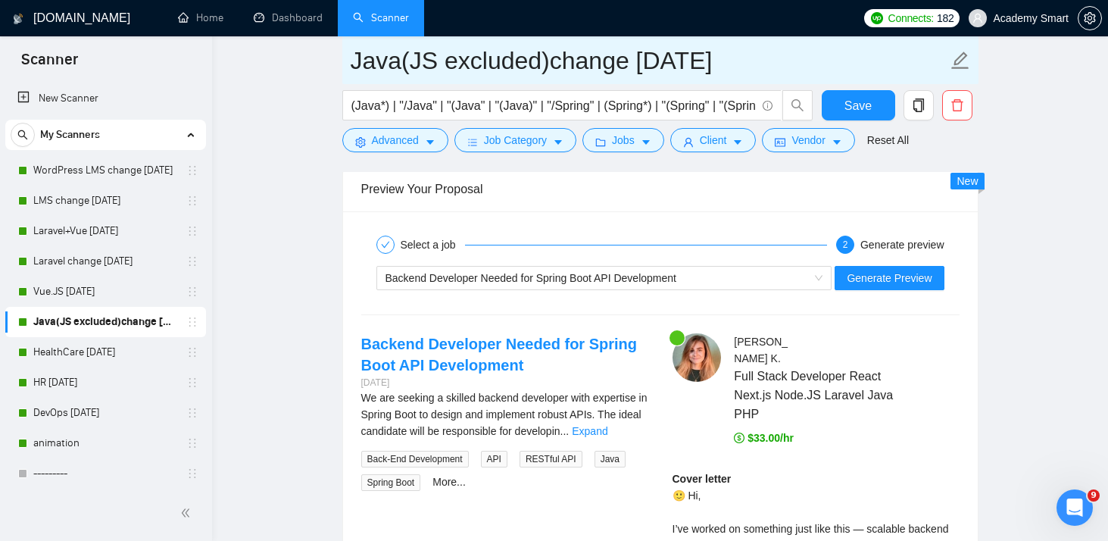
scroll to position [3009, 0]
click at [753, 266] on div "Backend Developer Needed for Spring Boot API Development" at bounding box center [597, 277] width 424 height 23
type input "Java(JS excluded)change 08.09.2025"
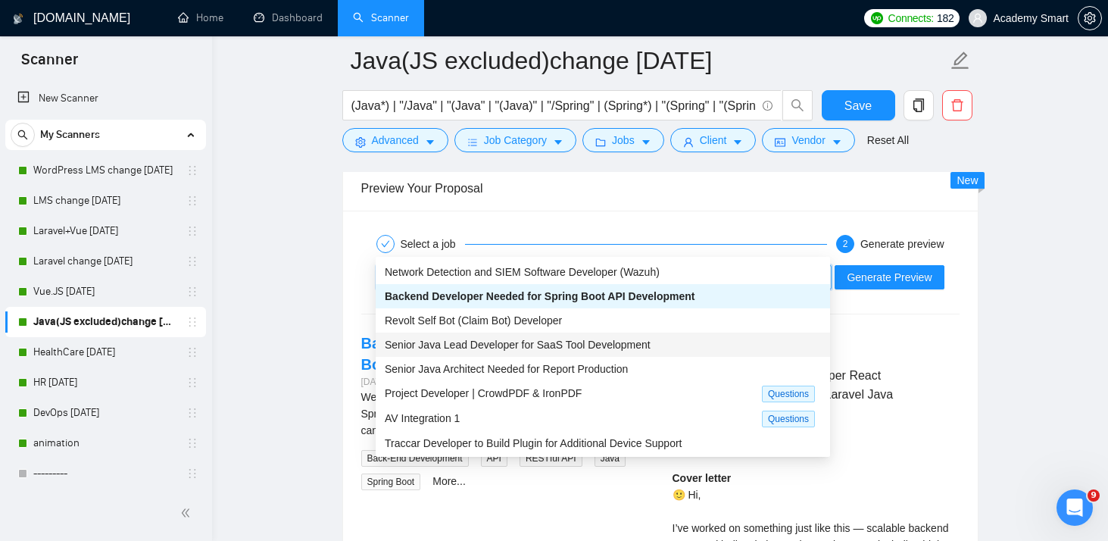
click at [465, 347] on span "Senior Java Lead Developer for SaaS Tool Development" at bounding box center [518, 344] width 266 height 12
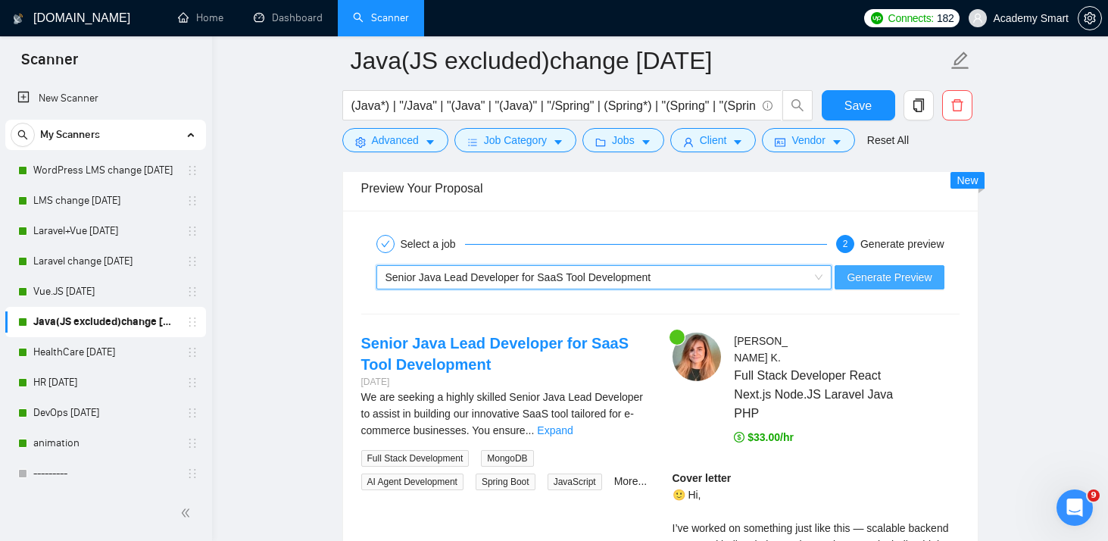
click at [866, 269] on span "Generate Preview" at bounding box center [888, 277] width 85 height 17
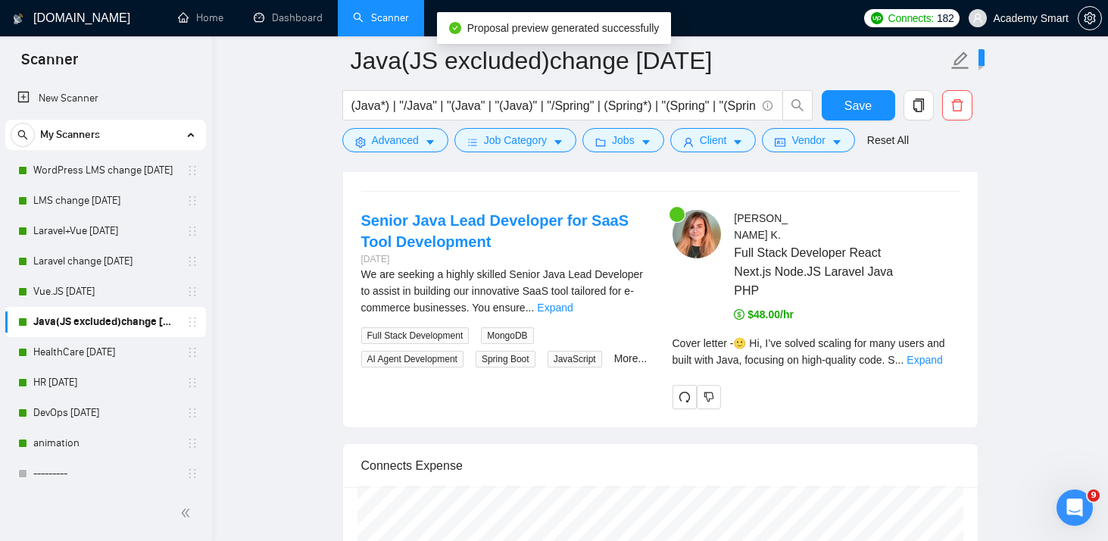
scroll to position [3133, 0]
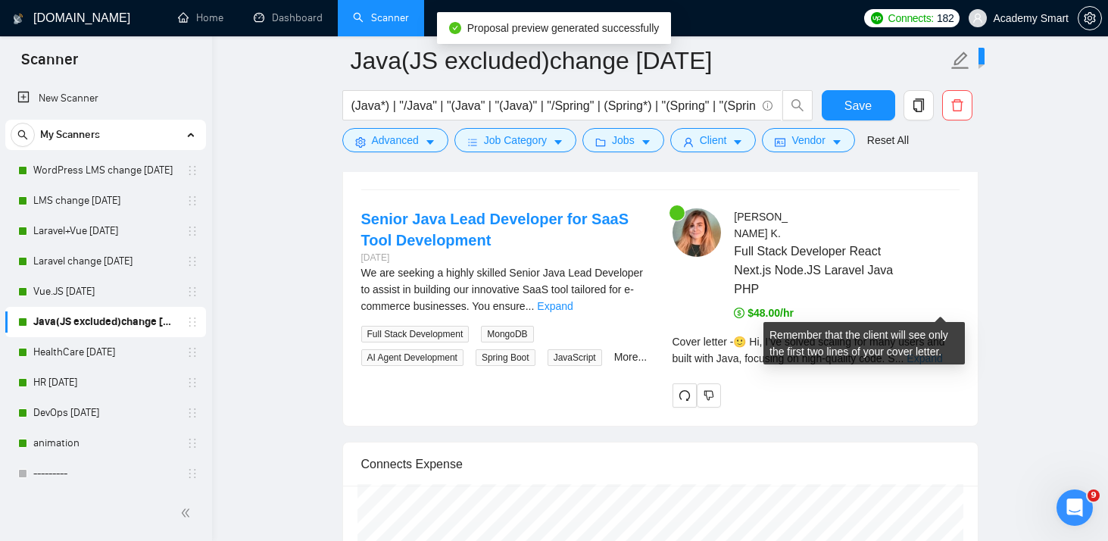
click at [927, 352] on link "Expand" at bounding box center [924, 358] width 36 height 12
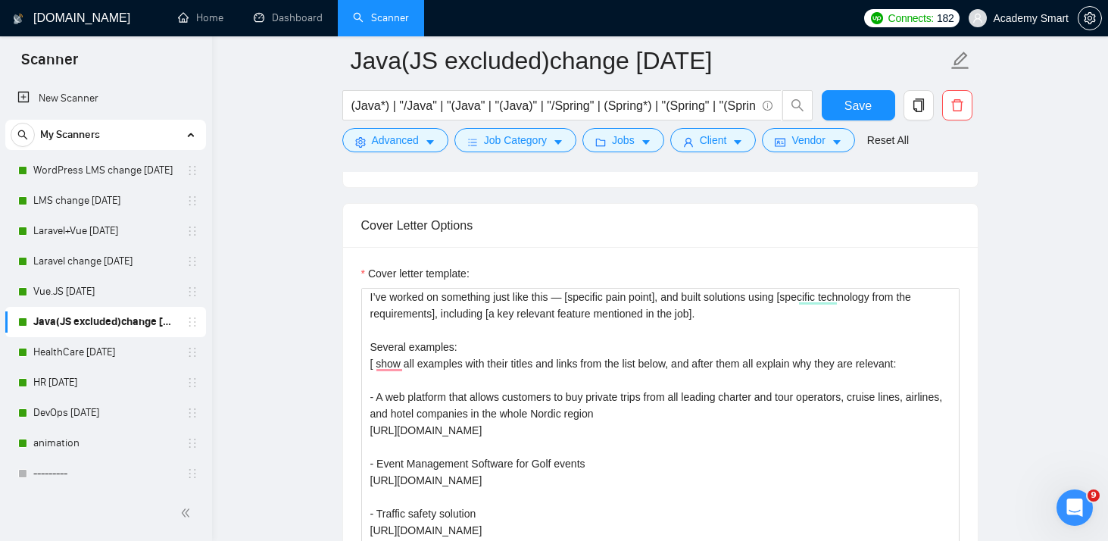
scroll to position [67, 0]
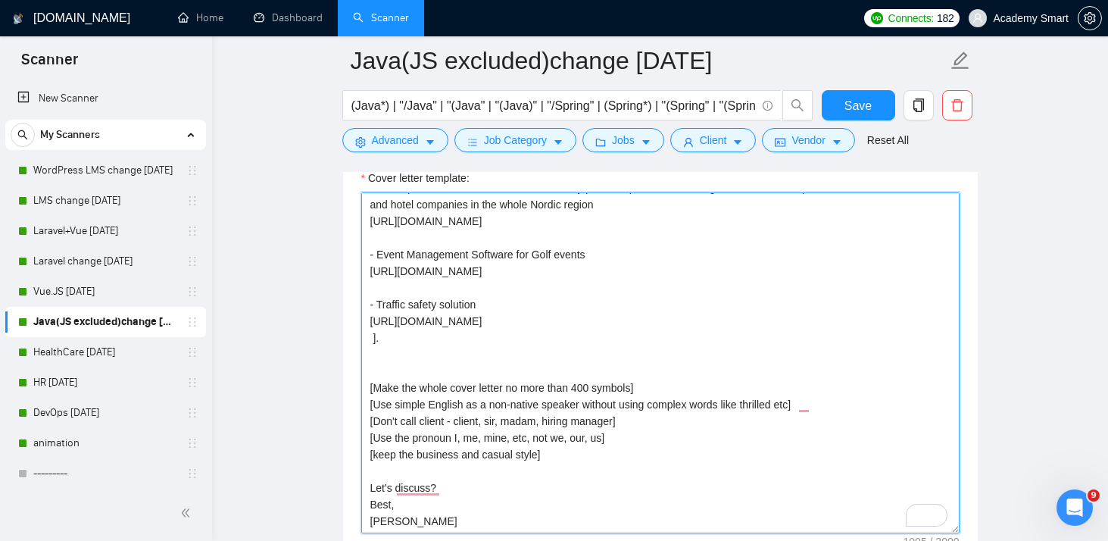
click at [655, 288] on textarea "🙂 Hi, I’ve worked on something just like this — [specific pain point], and buil…" at bounding box center [660, 362] width 598 height 341
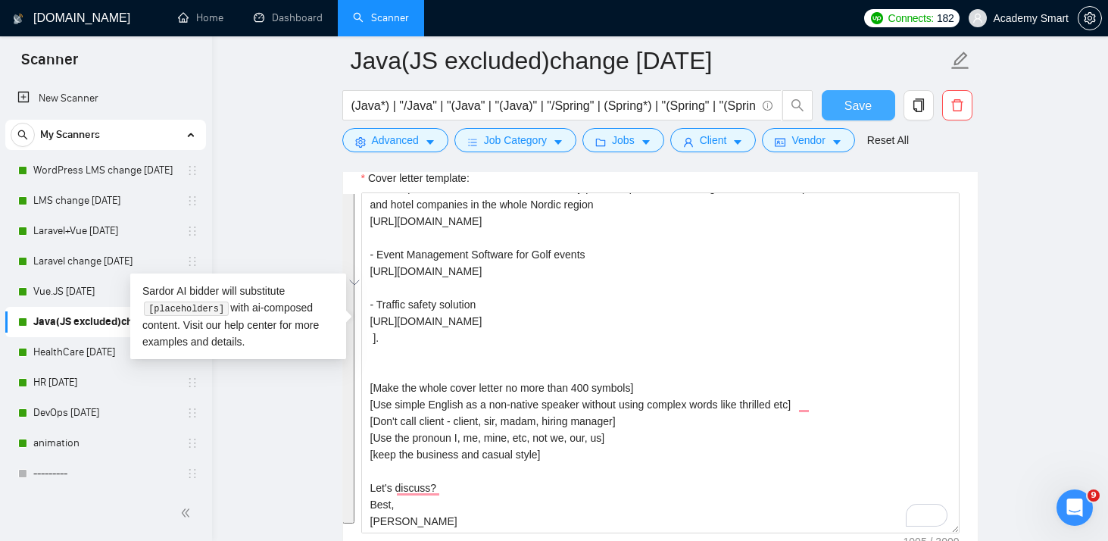
click at [852, 103] on span "Save" at bounding box center [857, 105] width 27 height 19
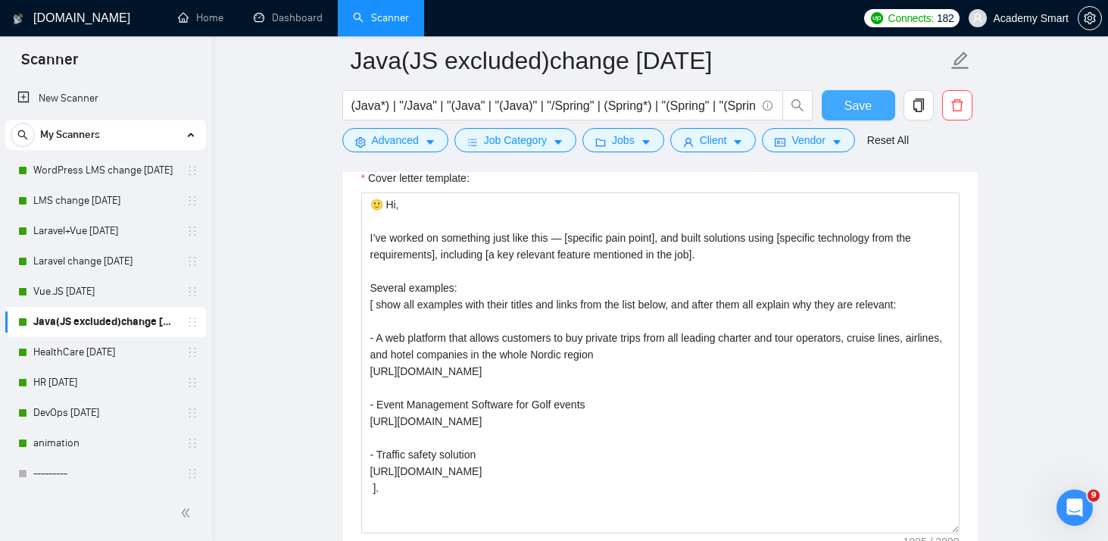
click at [841, 113] on button "Save" at bounding box center [857, 105] width 73 height 30
click at [46, 223] on link "Laravel+Vue [DATE]" at bounding box center [105, 231] width 144 height 30
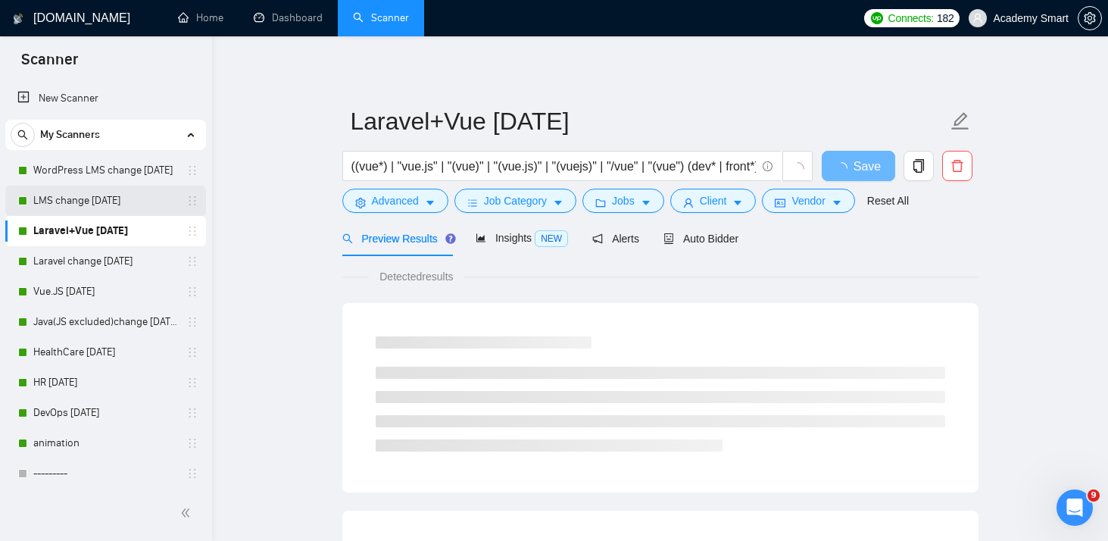
click at [50, 201] on link "LMS change [DATE]" at bounding box center [105, 200] width 144 height 30
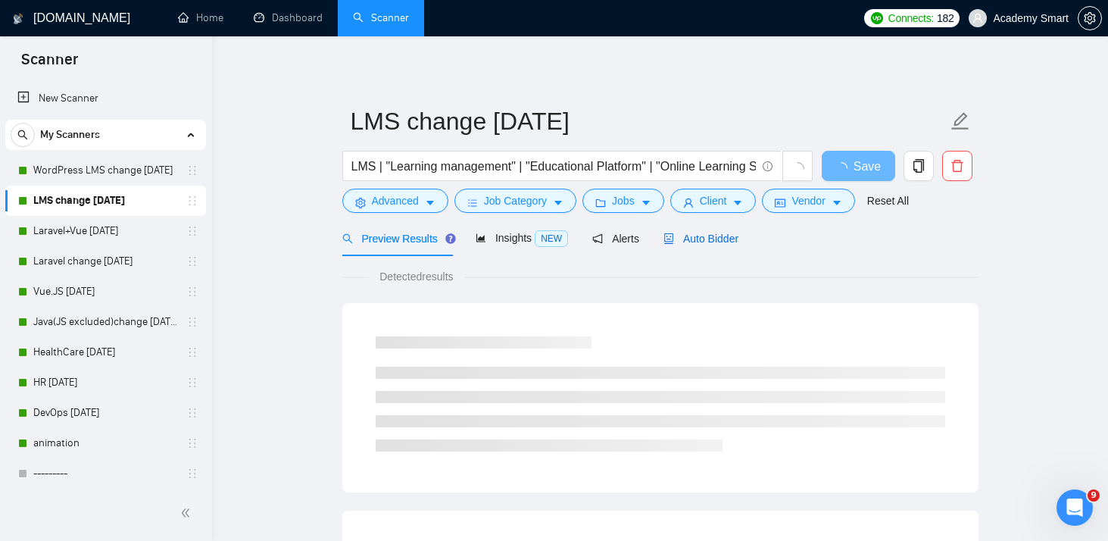
click at [704, 232] on span "Auto Bidder" at bounding box center [700, 238] width 75 height 12
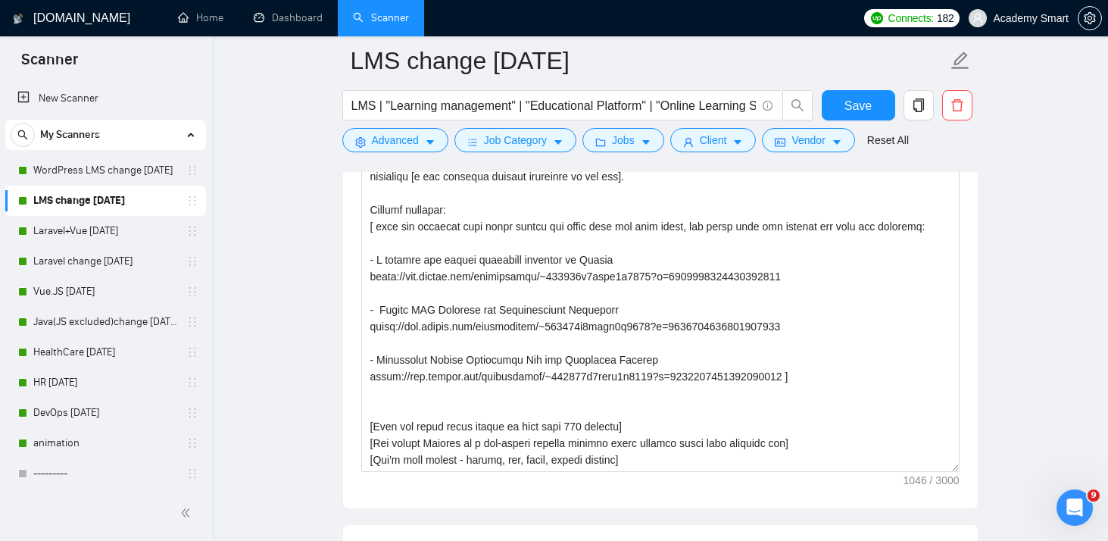
click at [69, 314] on link "Java(JS excluded)change 08.09.2025" at bounding box center [105, 322] width 144 height 30
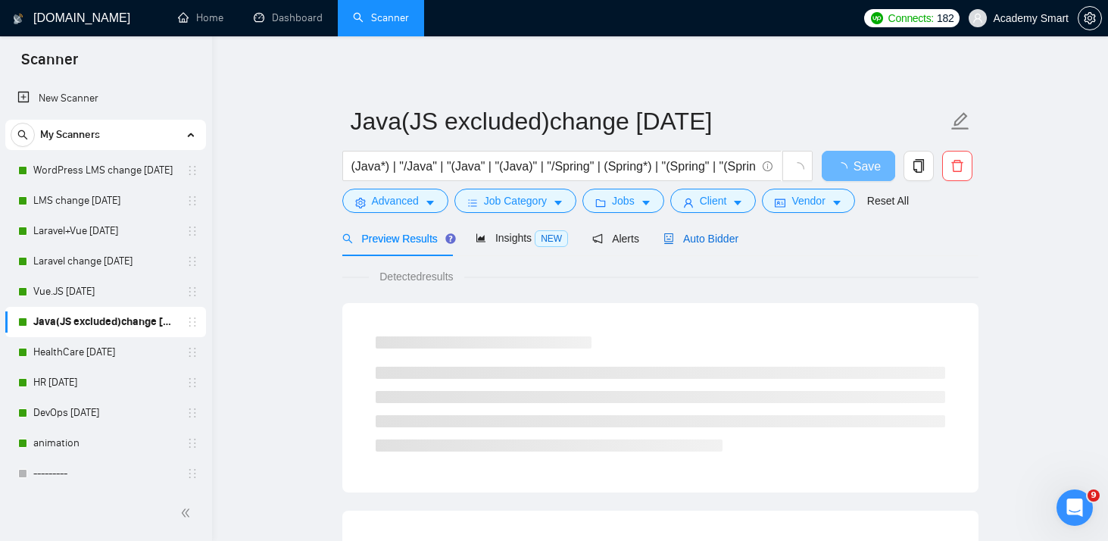
click at [730, 232] on span "Auto Bidder" at bounding box center [700, 238] width 75 height 12
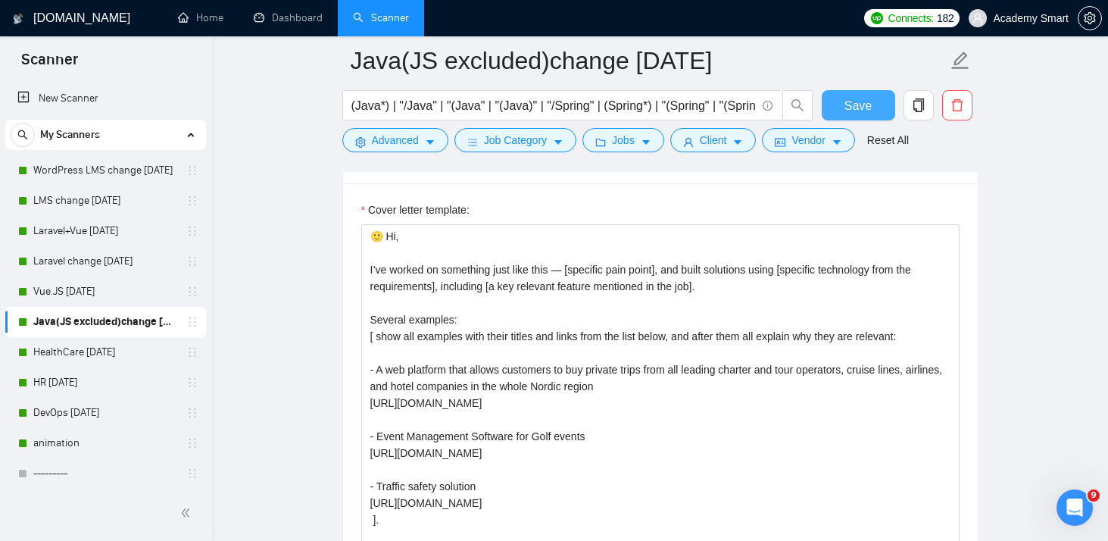
click at [871, 102] on button "Save" at bounding box center [857, 105] width 73 height 30
click at [79, 382] on link "HR [DATE]" at bounding box center [105, 382] width 144 height 30
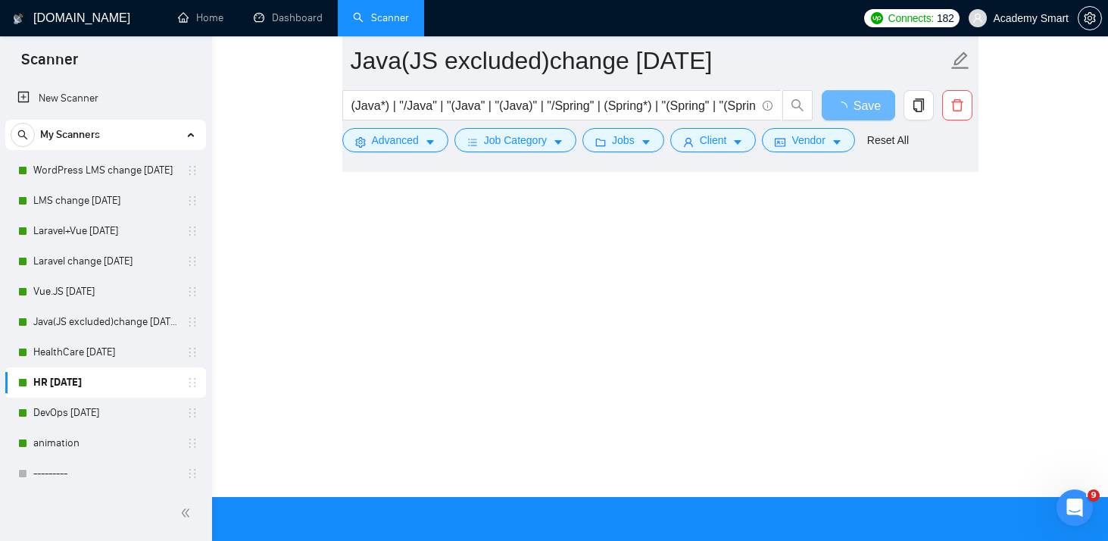
scroll to position [12, 0]
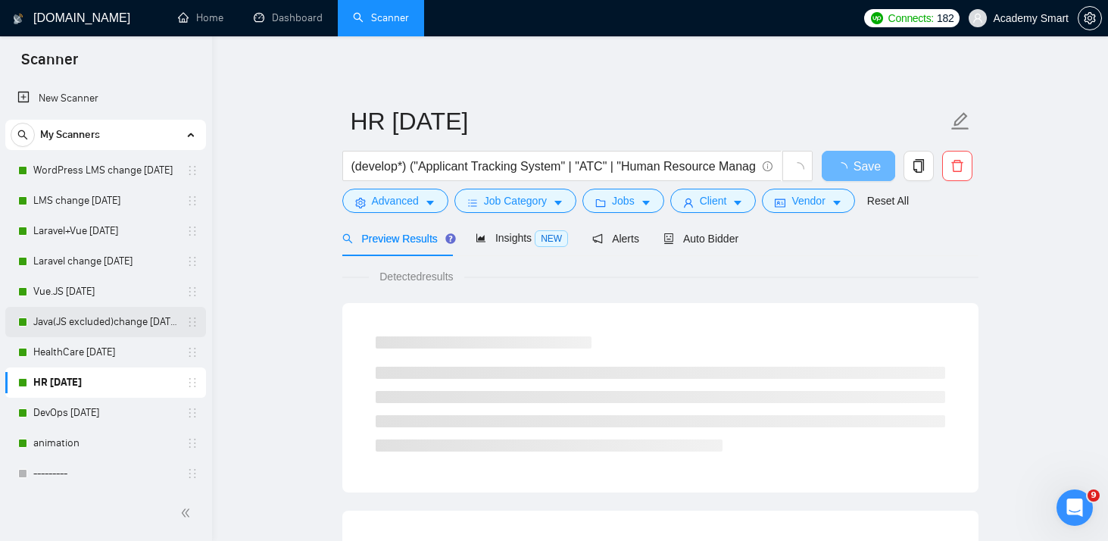
click at [73, 320] on link "Java(JS excluded)change 08.09.2025" at bounding box center [105, 322] width 144 height 30
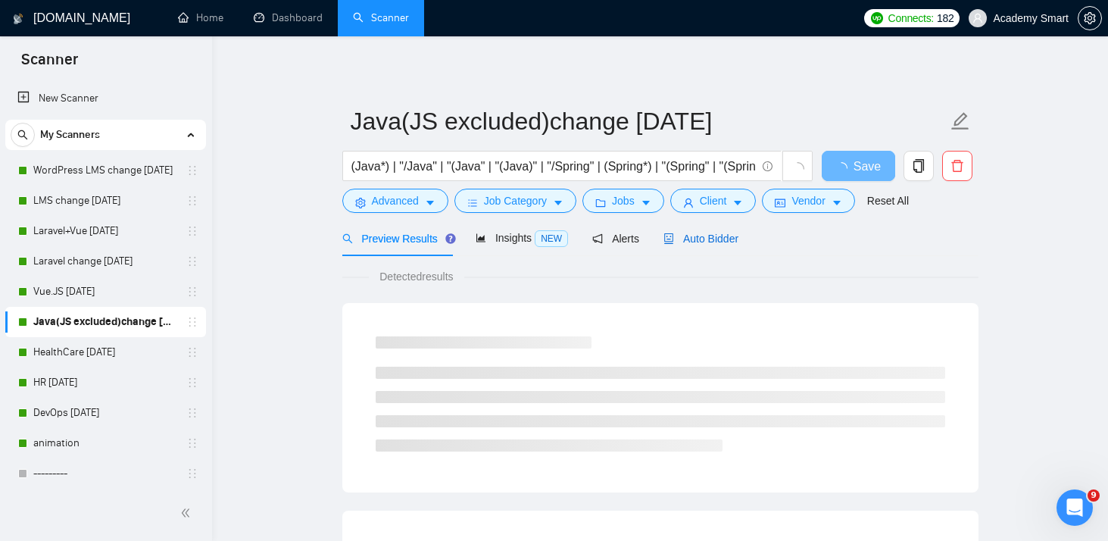
click at [709, 232] on span "Auto Bidder" at bounding box center [700, 238] width 75 height 12
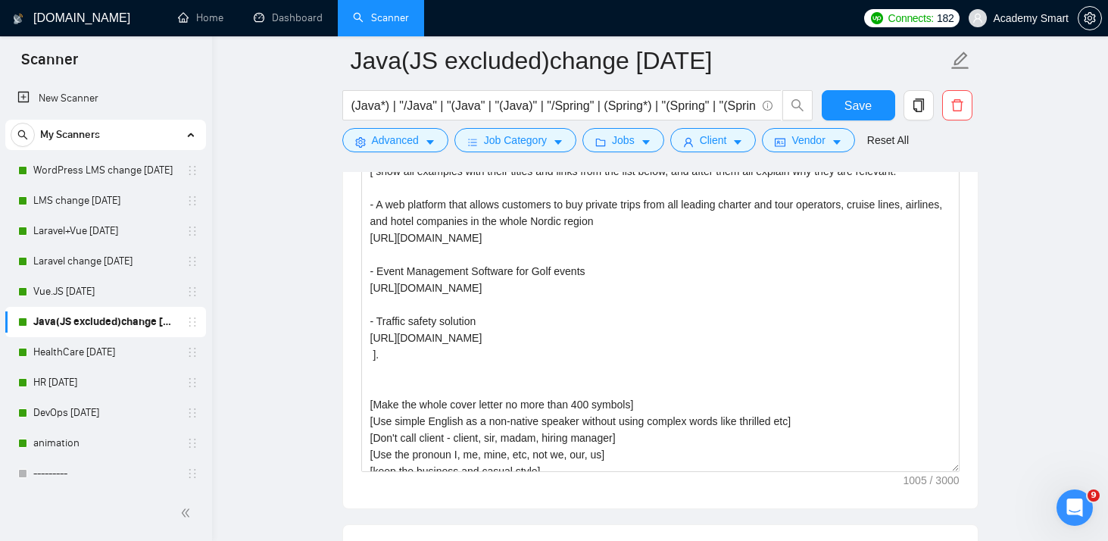
scroll to position [23, 0]
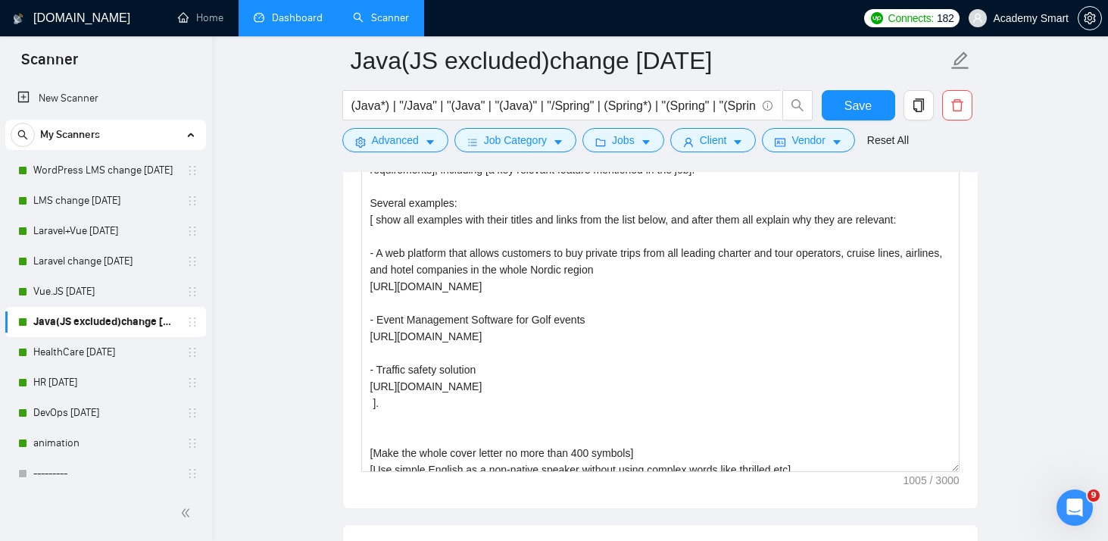
click at [287, 24] on link "Dashboard" at bounding box center [288, 17] width 69 height 13
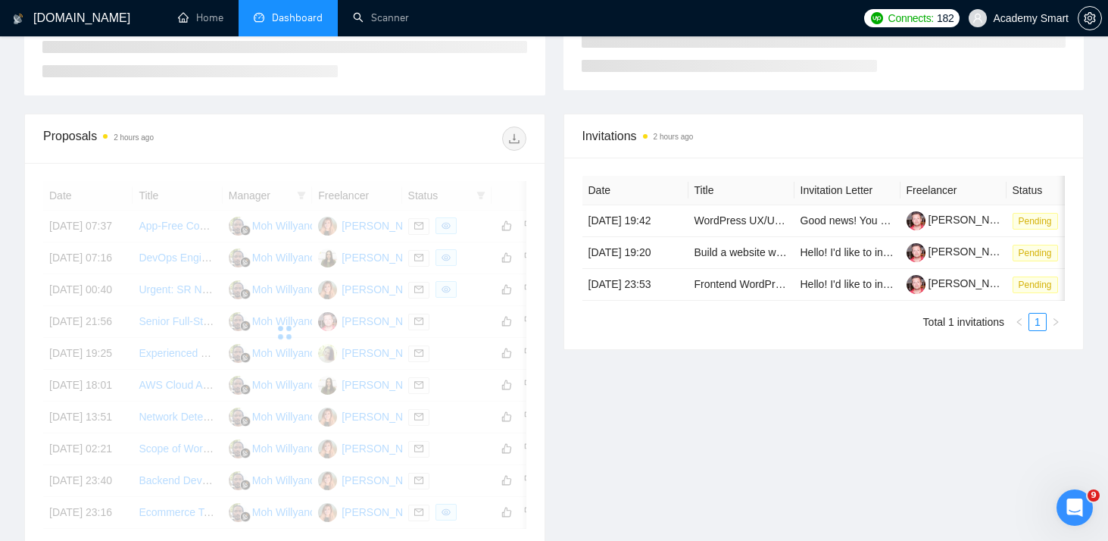
scroll to position [383, 0]
